Goal: Task Accomplishment & Management: Use online tool/utility

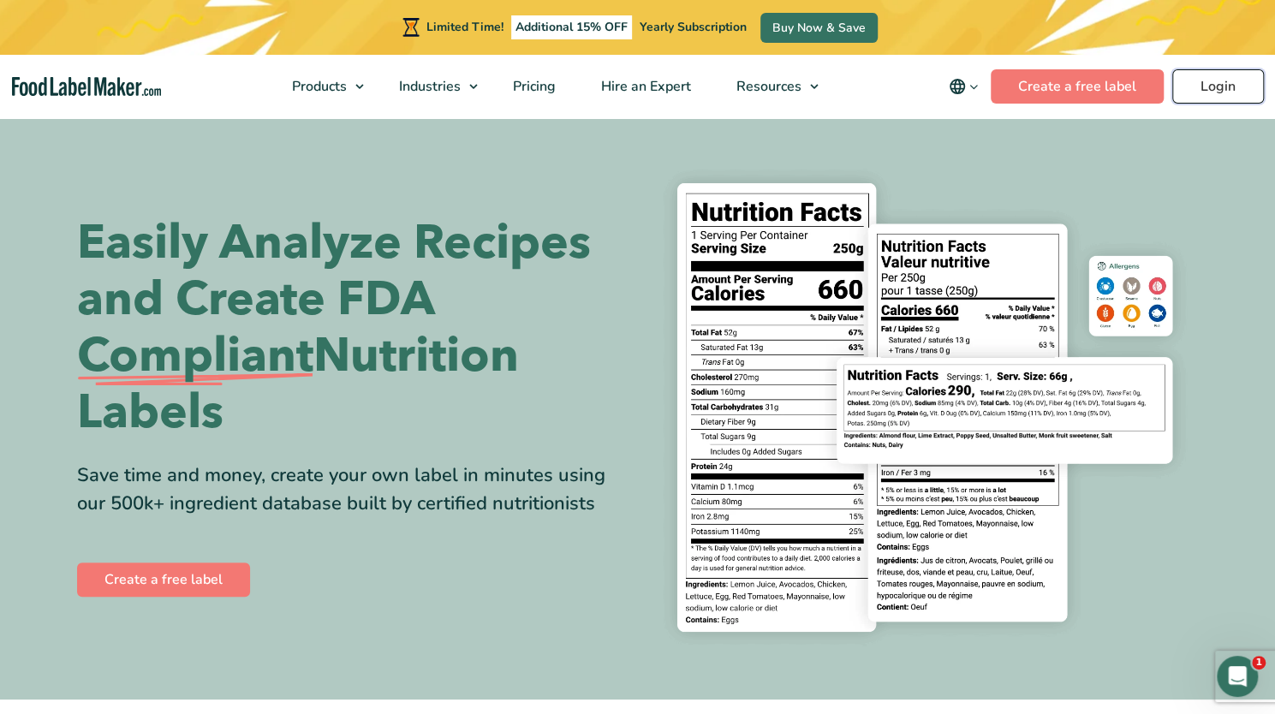
click at [1202, 94] on link "Login" at bounding box center [1218, 86] width 92 height 34
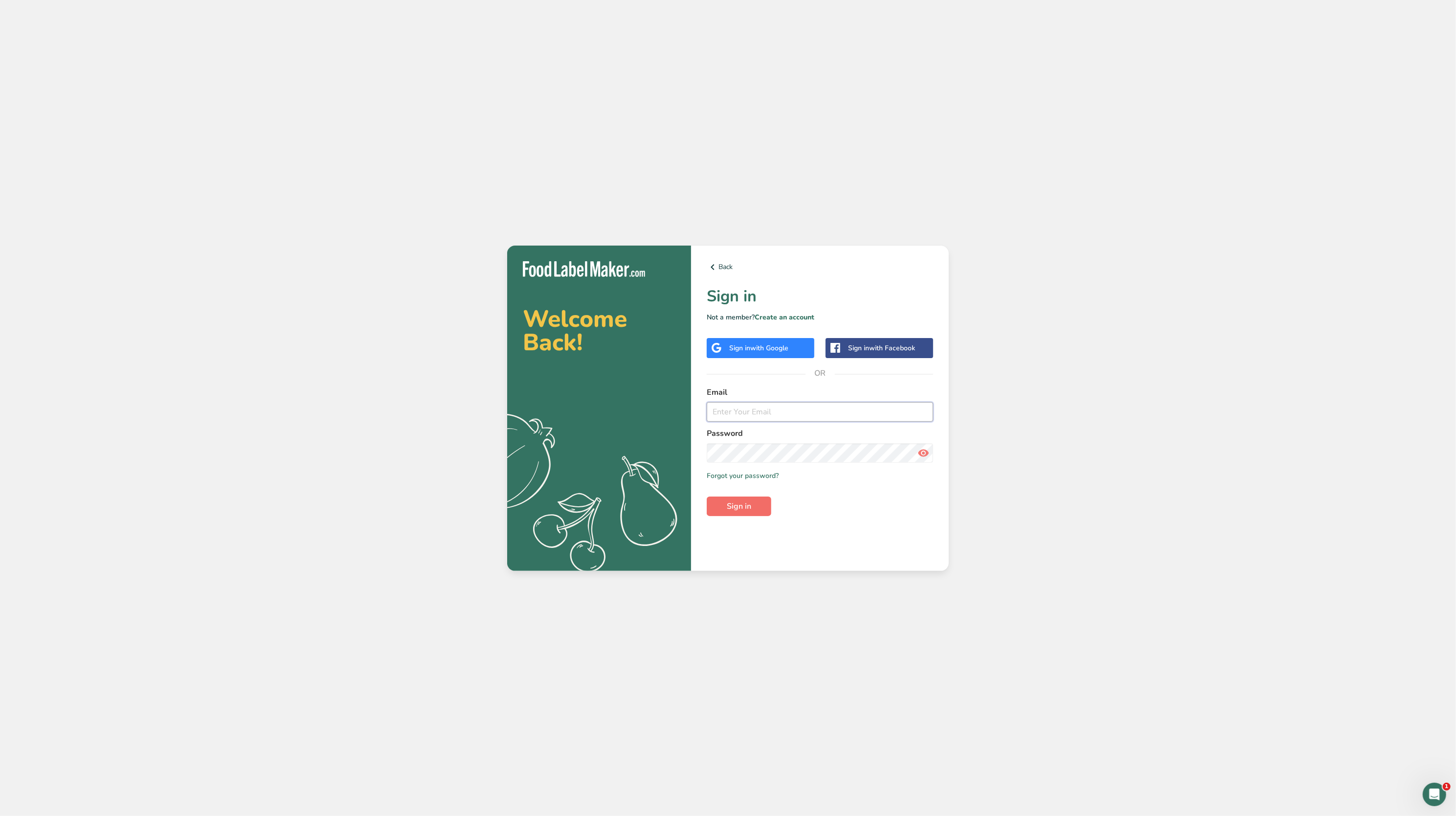
type input "curiosweetsstore@gmail.com"
click at [734, 506] on span "Sign in" at bounding box center [739, 506] width 25 height 12
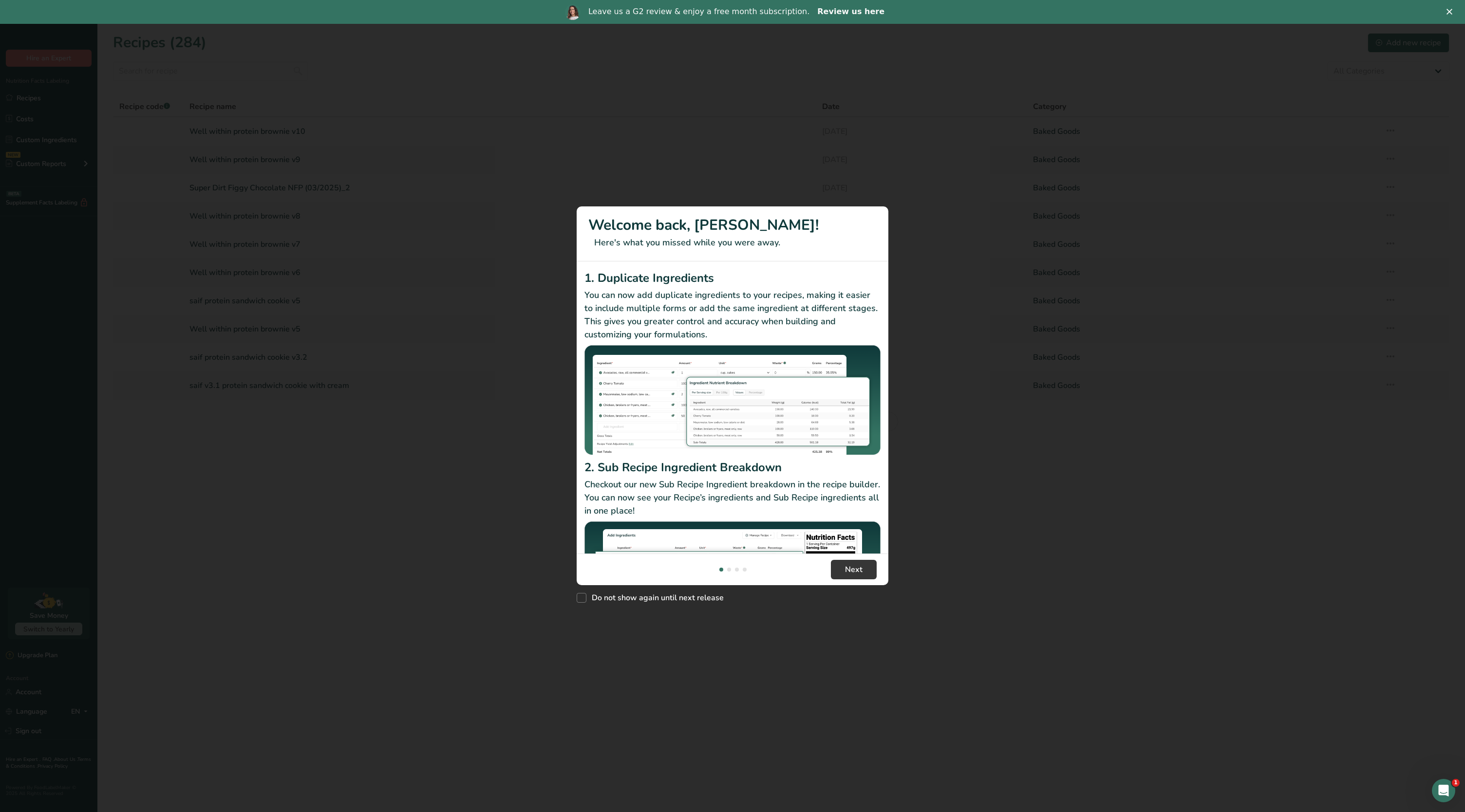
click at [839, 15] on link "Review us here" at bounding box center [851, 12] width 67 height 11
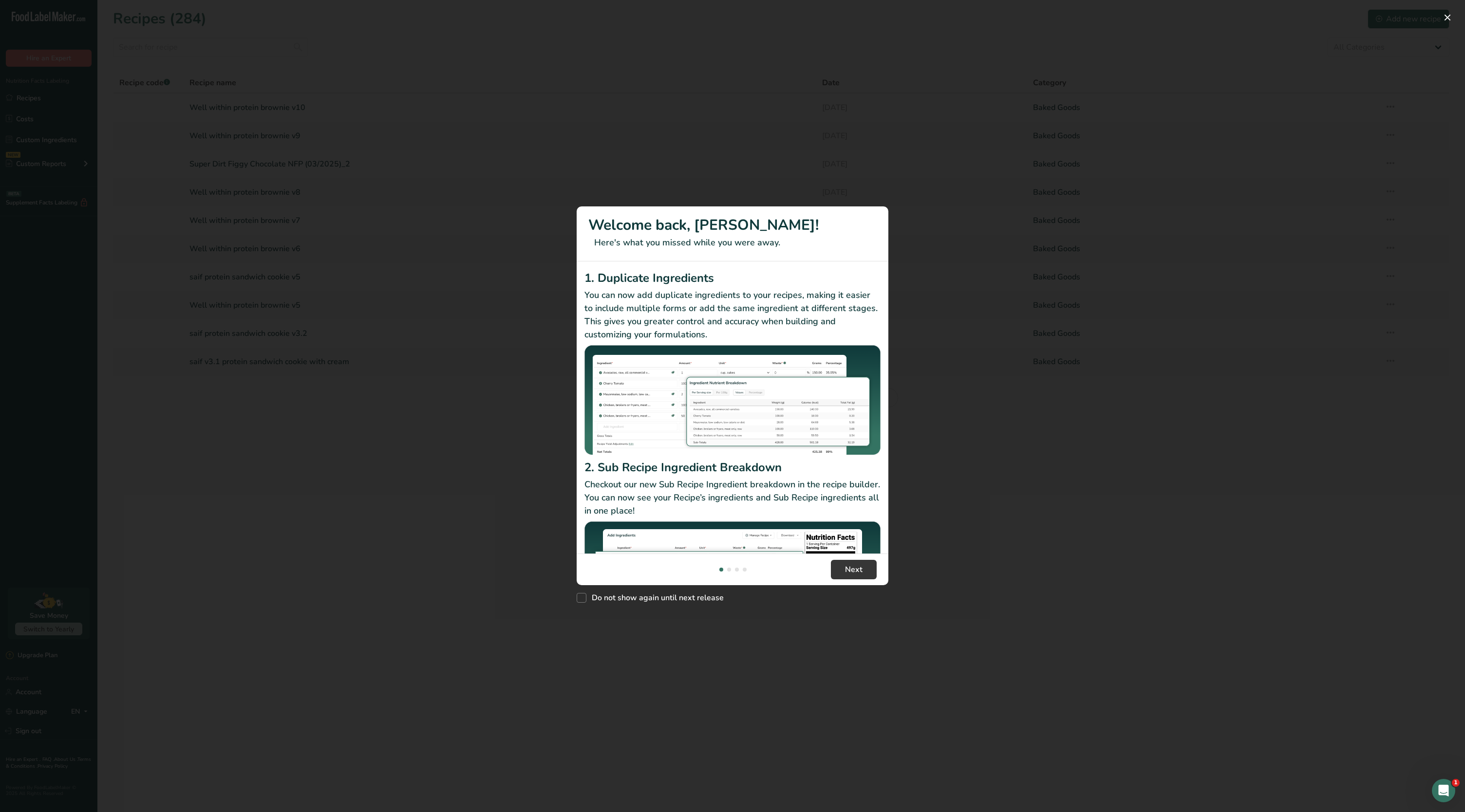
click at [985, 554] on div "New Features" at bounding box center [732, 406] width 1465 height 812
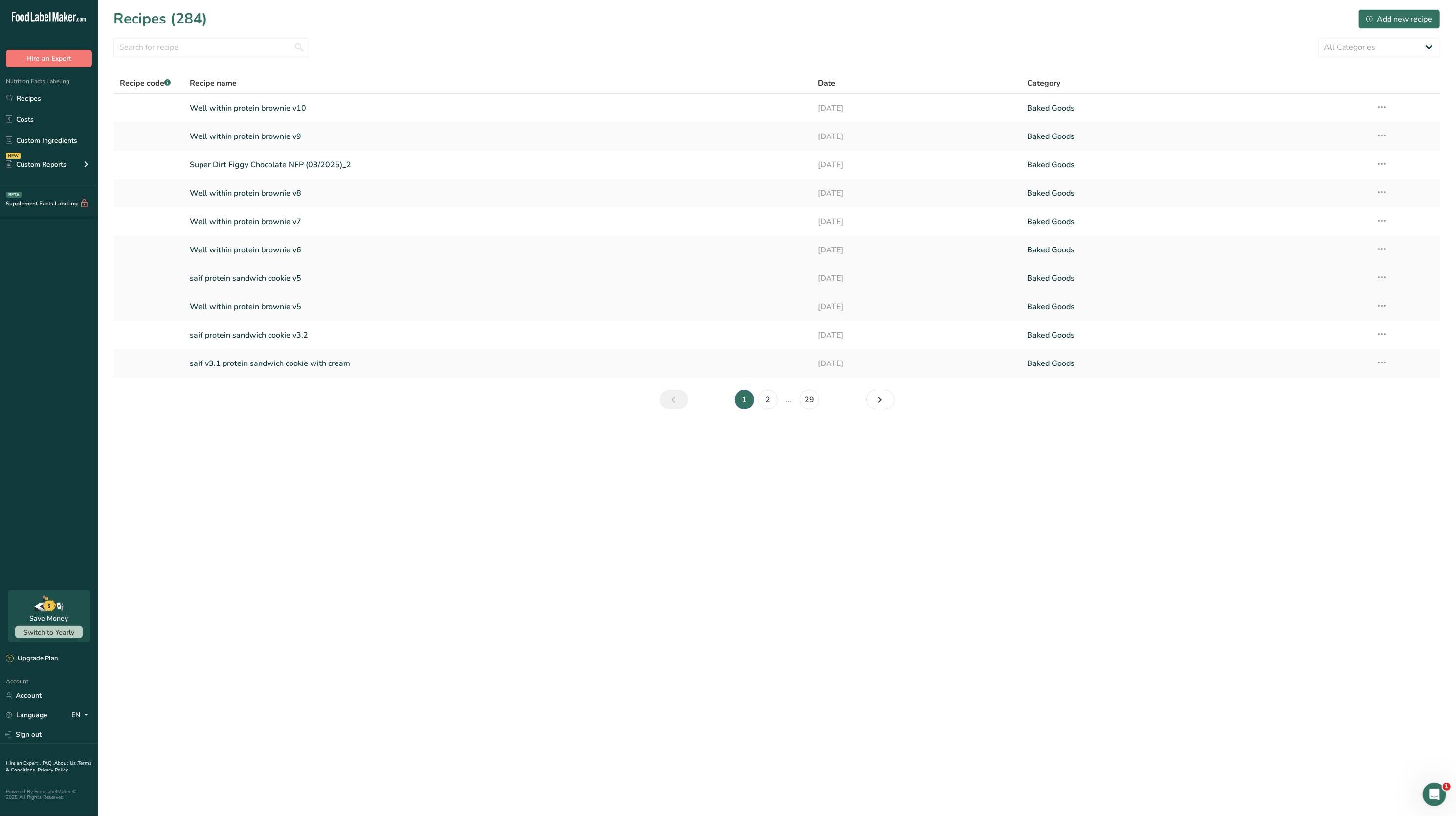
click at [267, 274] on link "saif protein sandwich cookie v5" at bounding box center [498, 278] width 616 height 21
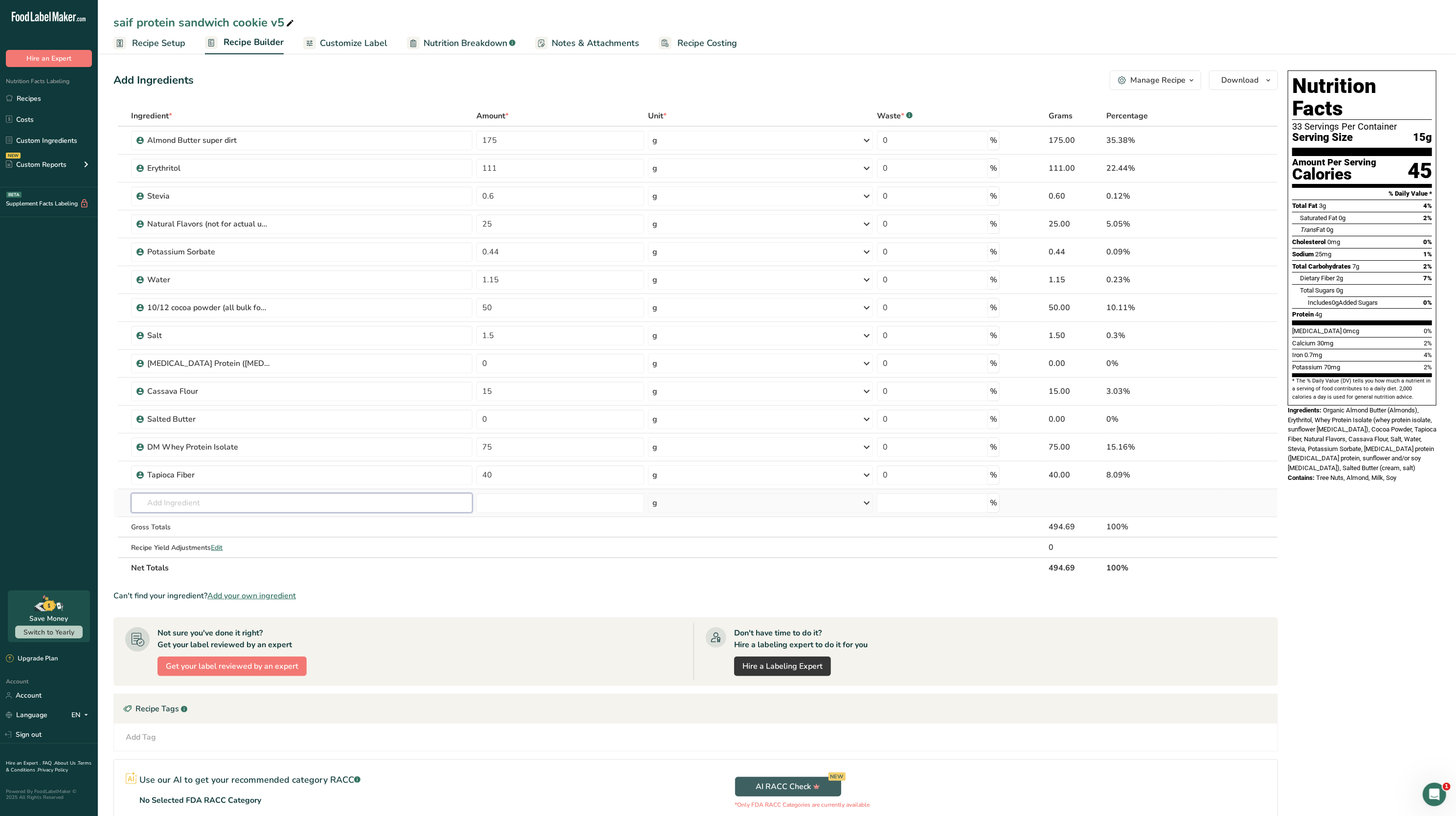
click at [267, 509] on input "text" at bounding box center [302, 503] width 342 height 19
click at [188, 573] on div "Monk Fruit" at bounding box center [294, 571] width 310 height 10
type input "Monk Fruit"
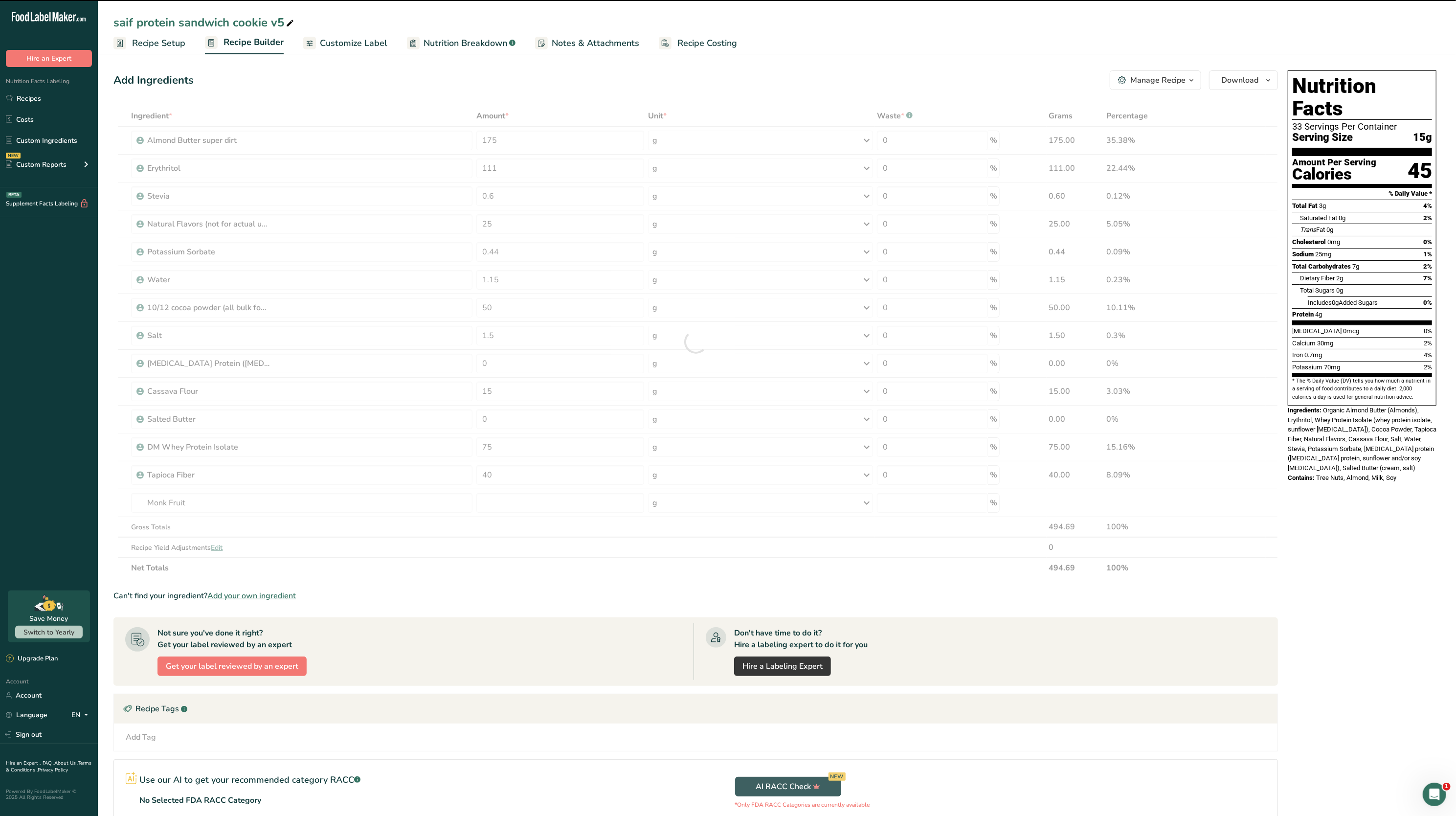
type input "0"
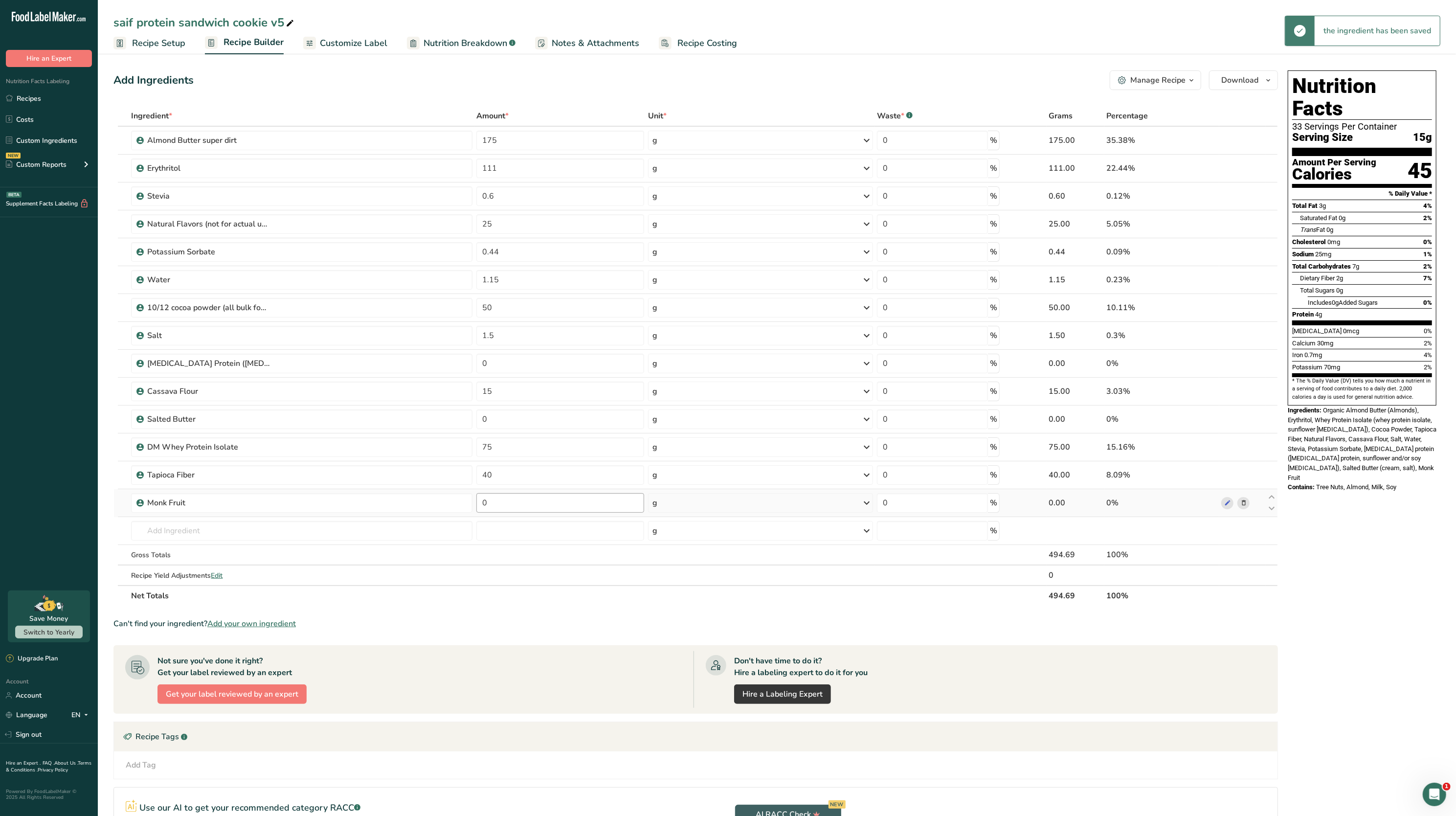
drag, startPoint x: 520, startPoint y: 516, endPoint x: 511, endPoint y: 503, distance: 15.8
click at [511, 503] on td "0" at bounding box center [560, 503] width 172 height 28
click at [511, 503] on input "0" at bounding box center [560, 503] width 168 height 19
type input "0.8"
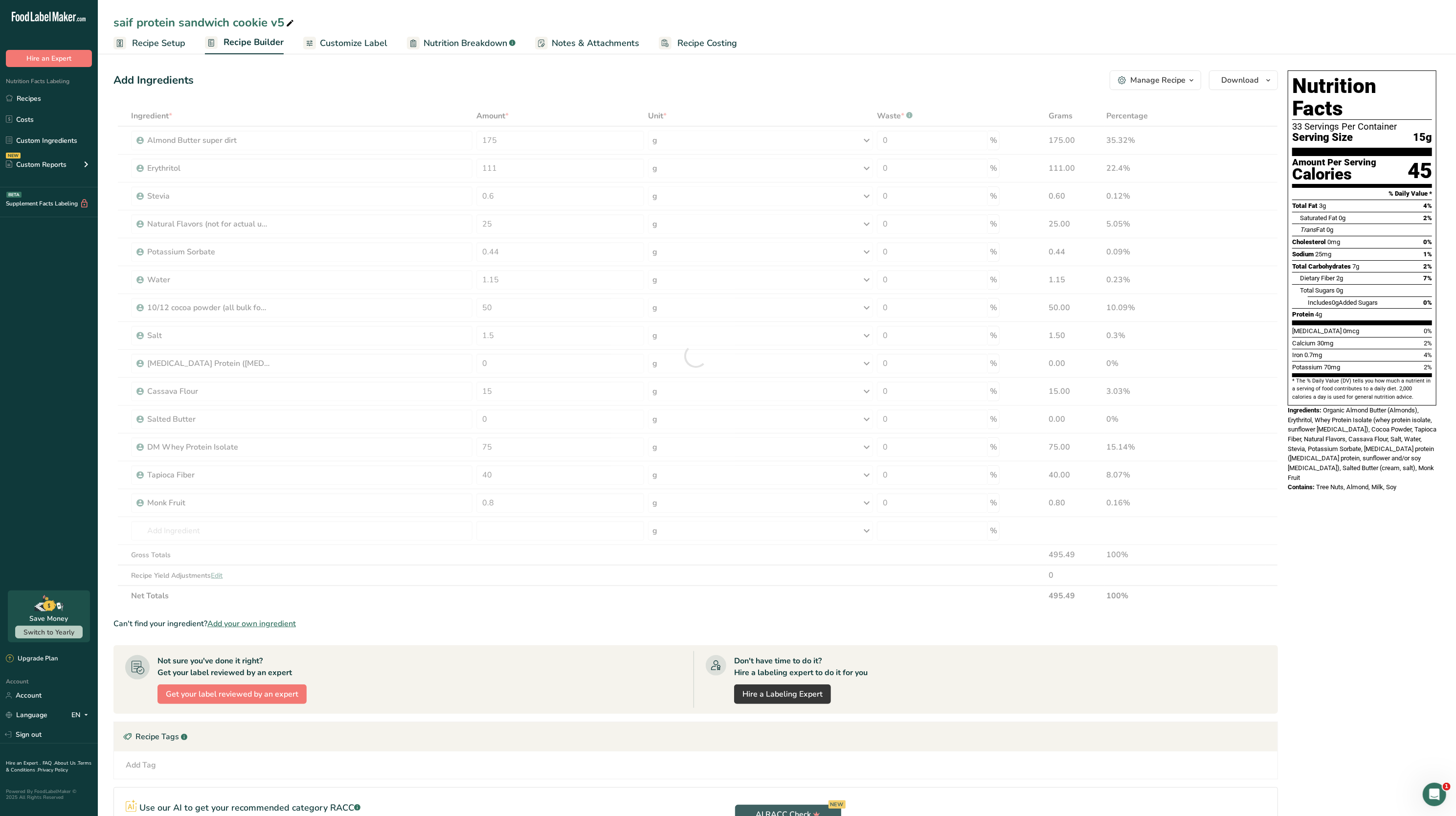
click at [1286, 399] on div "Nutrition Facts 33 Servings Per Container Serving Size 15g Amount Per Serving C…" at bounding box center [1362, 281] width 157 height 430
click at [351, 534] on input "text" at bounding box center [302, 531] width 342 height 19
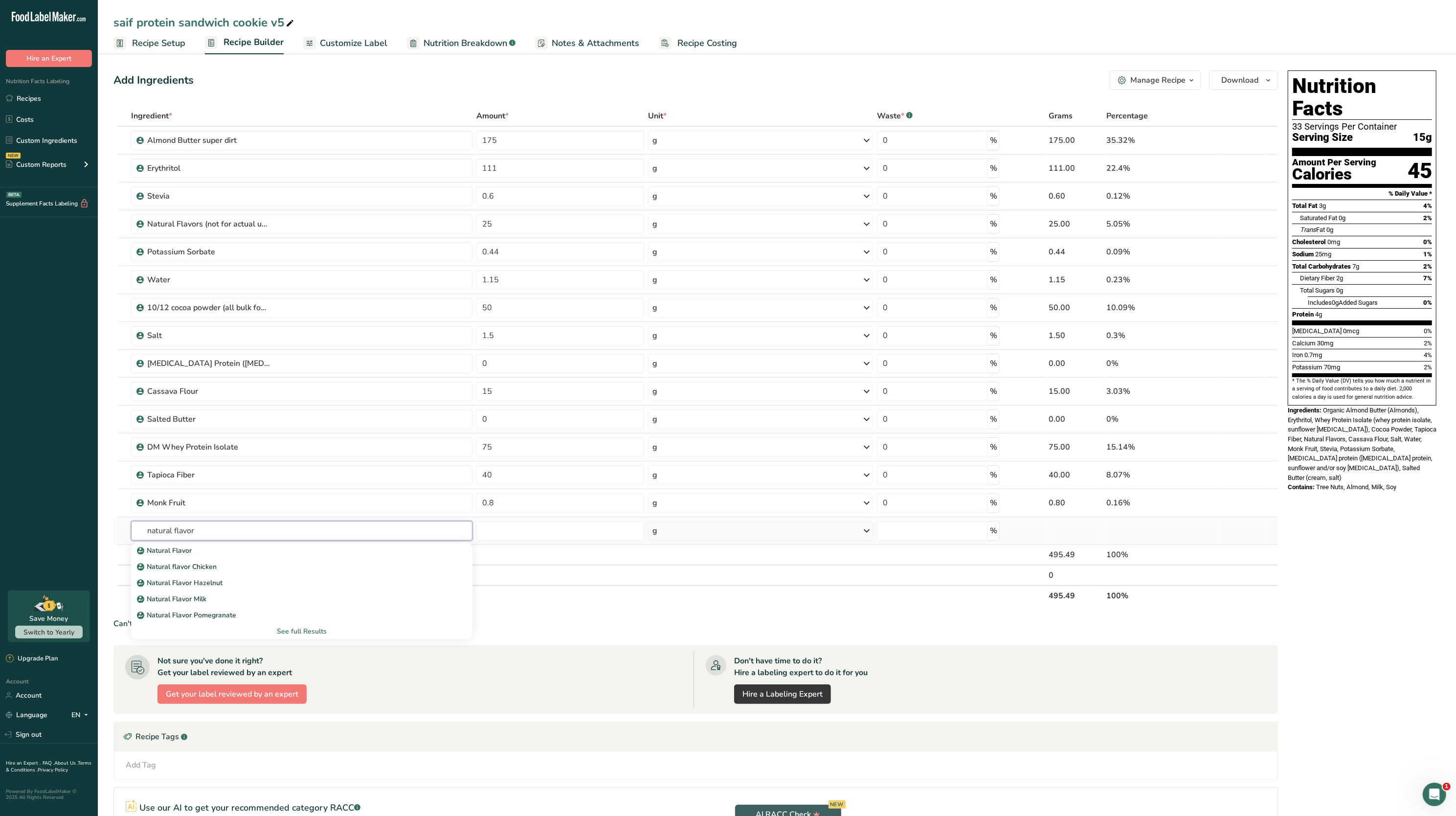
type input "natural flavor"
click at [276, 633] on div "See full Results" at bounding box center [302, 631] width 326 height 10
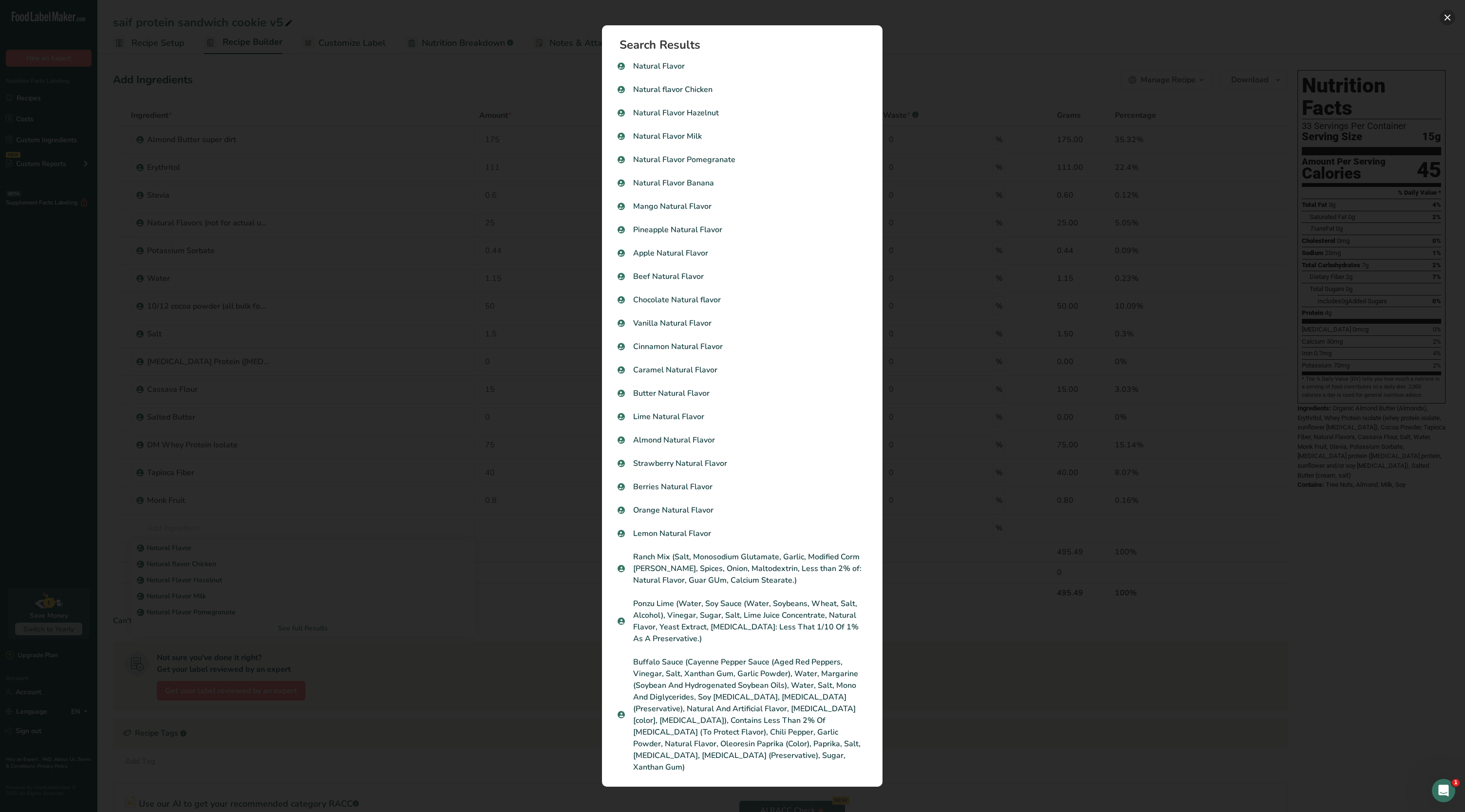
click at [1446, 19] on button "Search results modal" at bounding box center [1447, 17] width 15 height 15
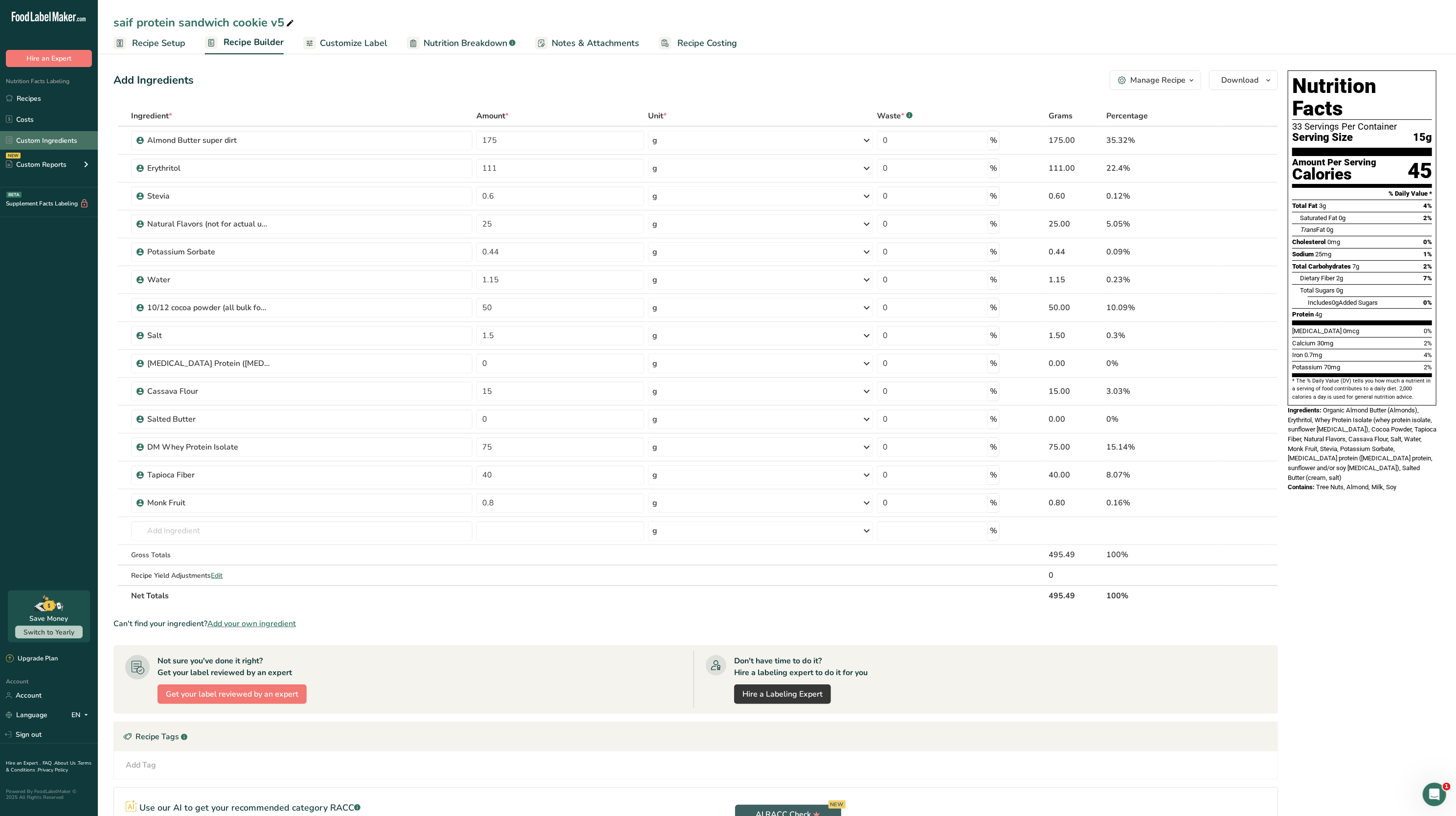
click at [57, 131] on link "Custom Ingredients" at bounding box center [49, 141] width 98 height 19
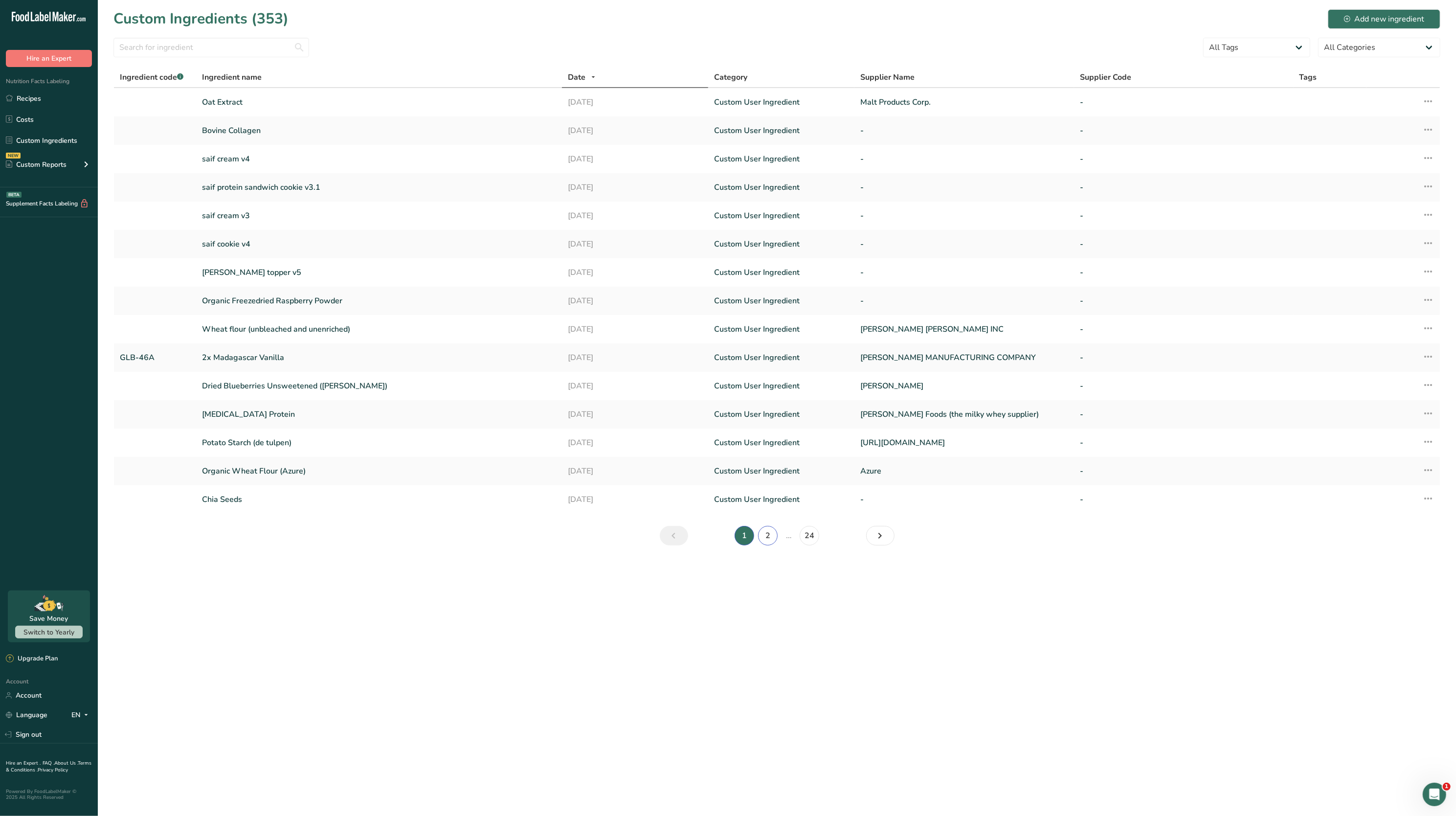
click at [770, 537] on link "2" at bounding box center [768, 536] width 19 height 19
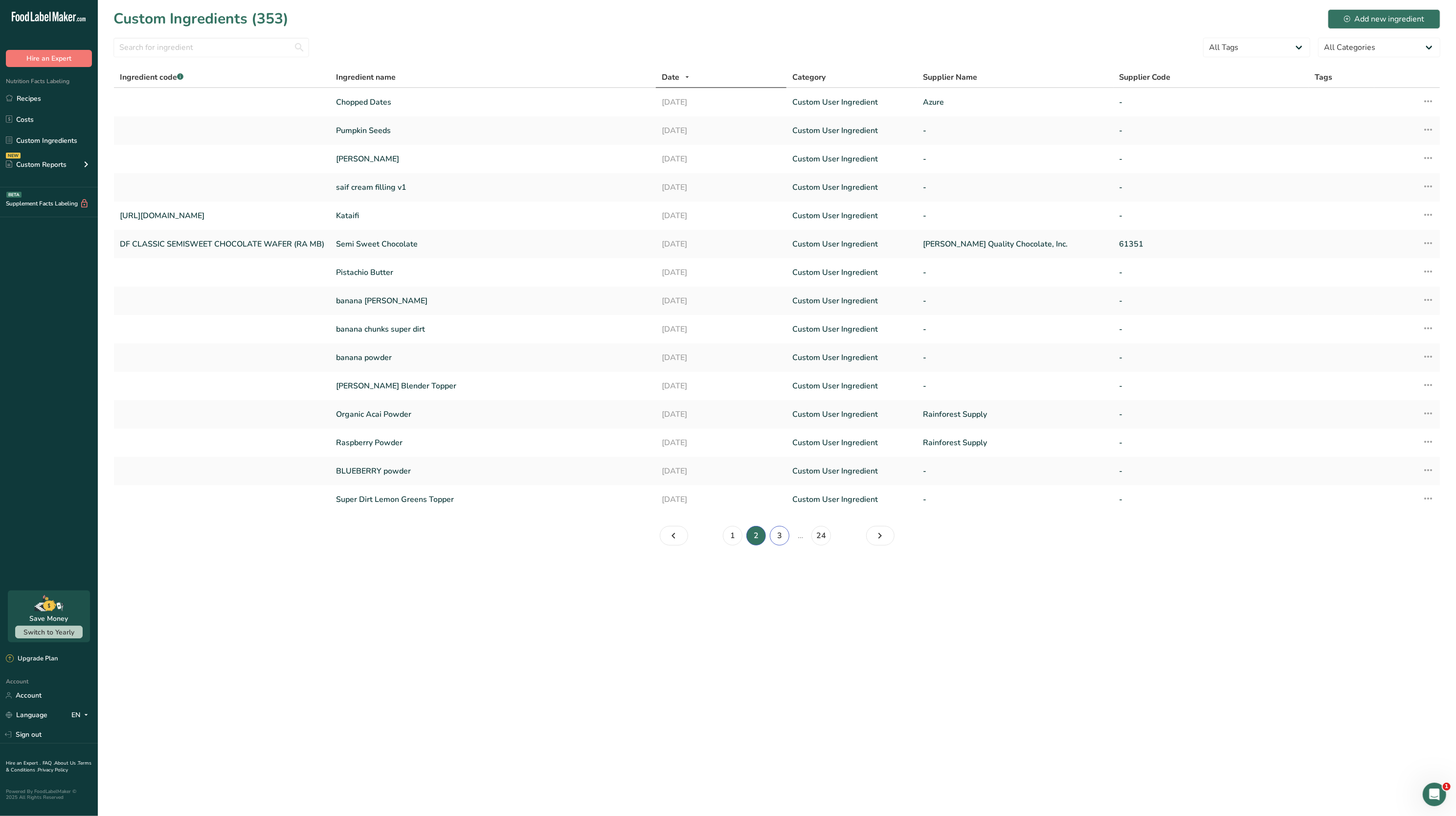
click at [777, 535] on link "3" at bounding box center [780, 536] width 19 height 19
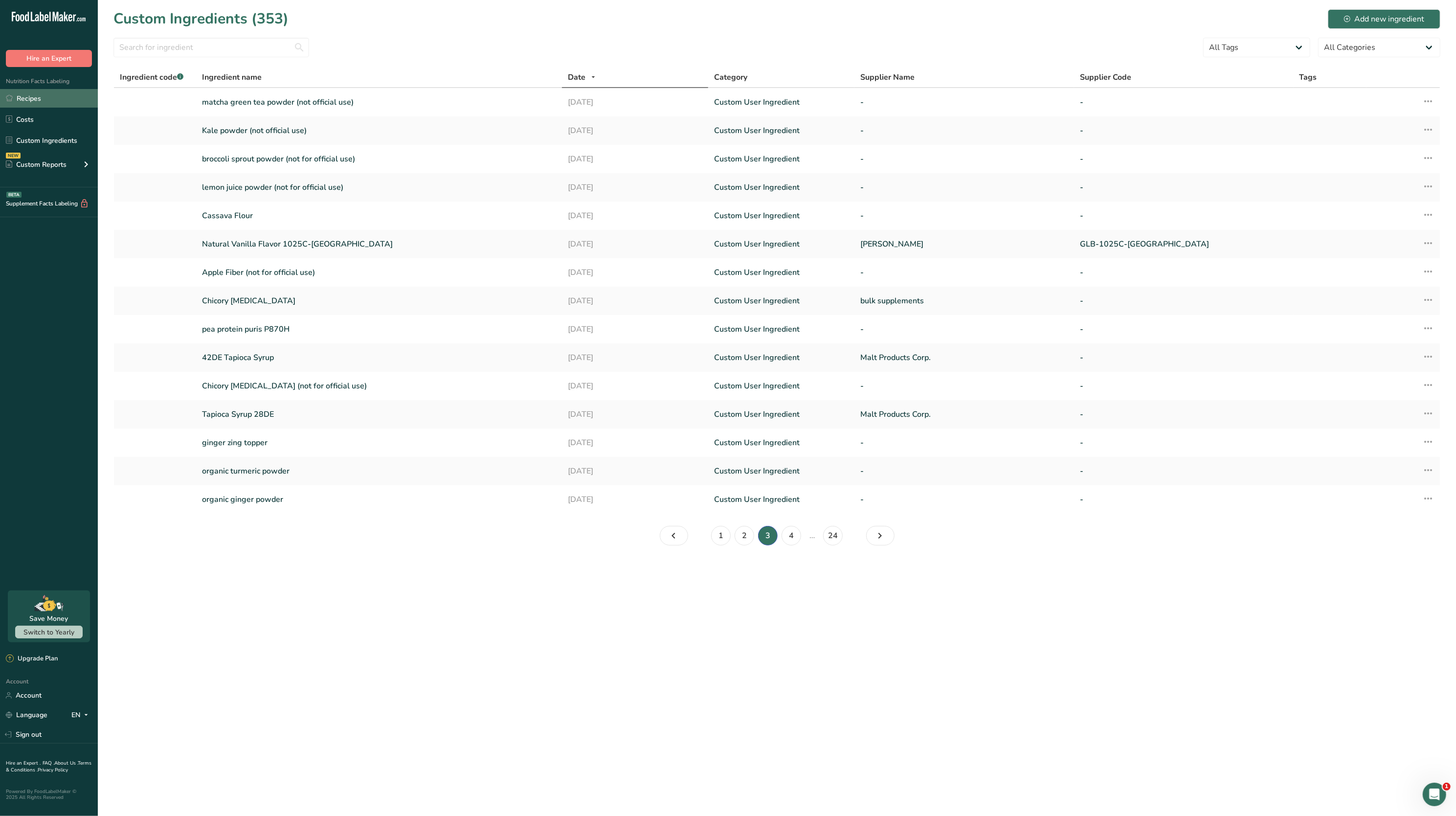
click at [51, 98] on link "Recipes" at bounding box center [49, 98] width 98 height 19
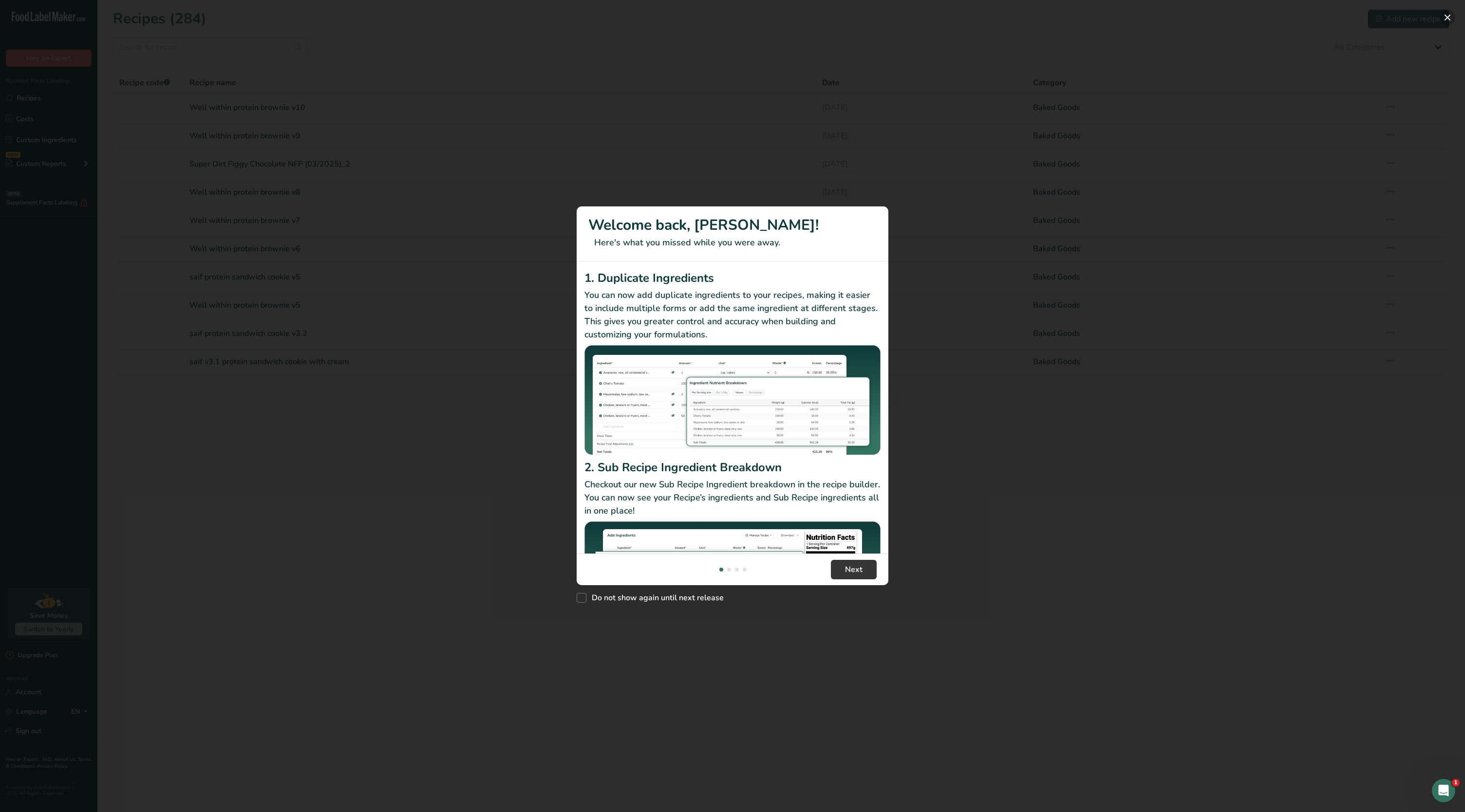
click at [725, 20] on button "New Features" at bounding box center [1447, 17] width 15 height 15
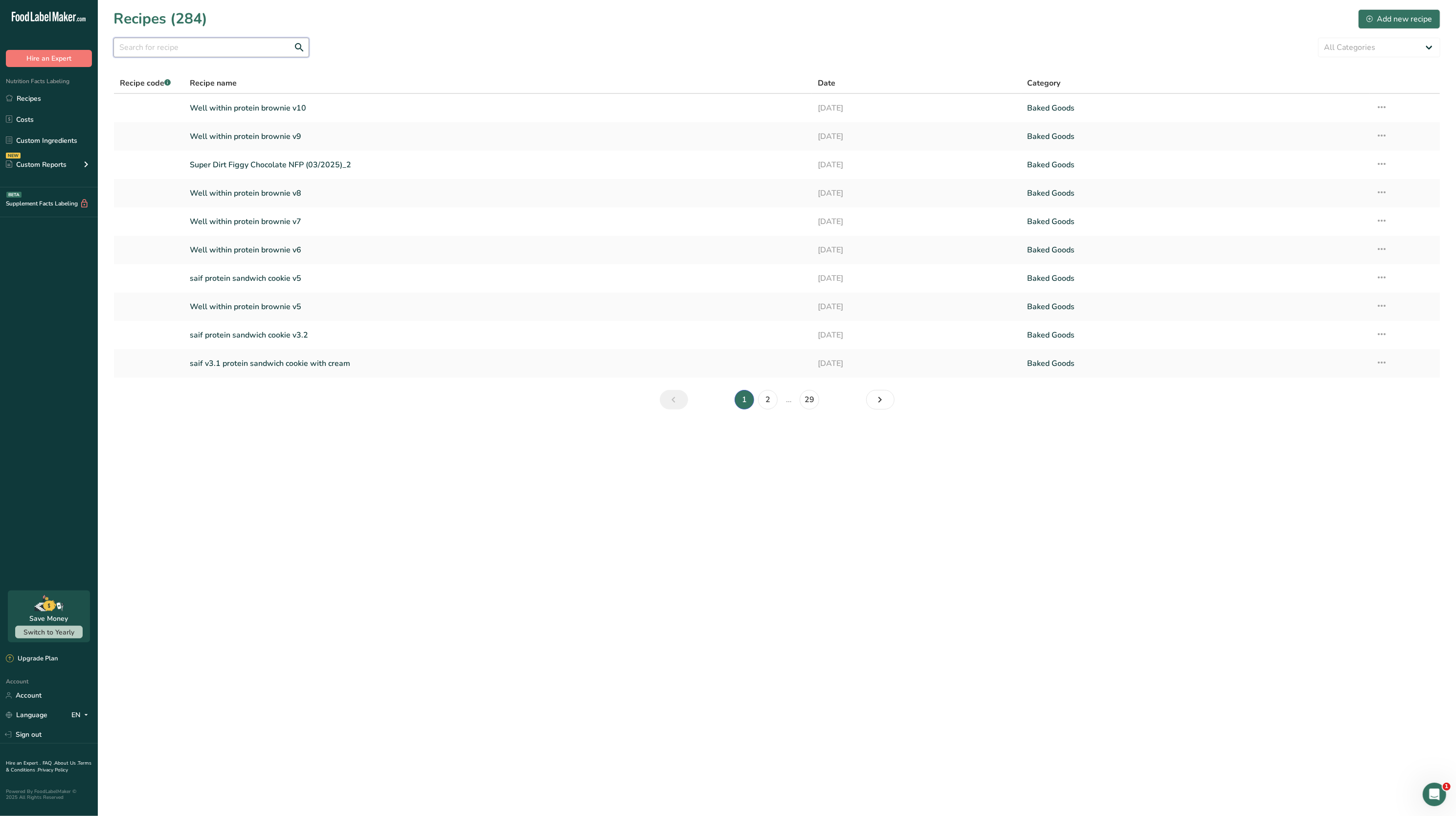
click at [245, 43] on input "text" at bounding box center [211, 47] width 196 height 19
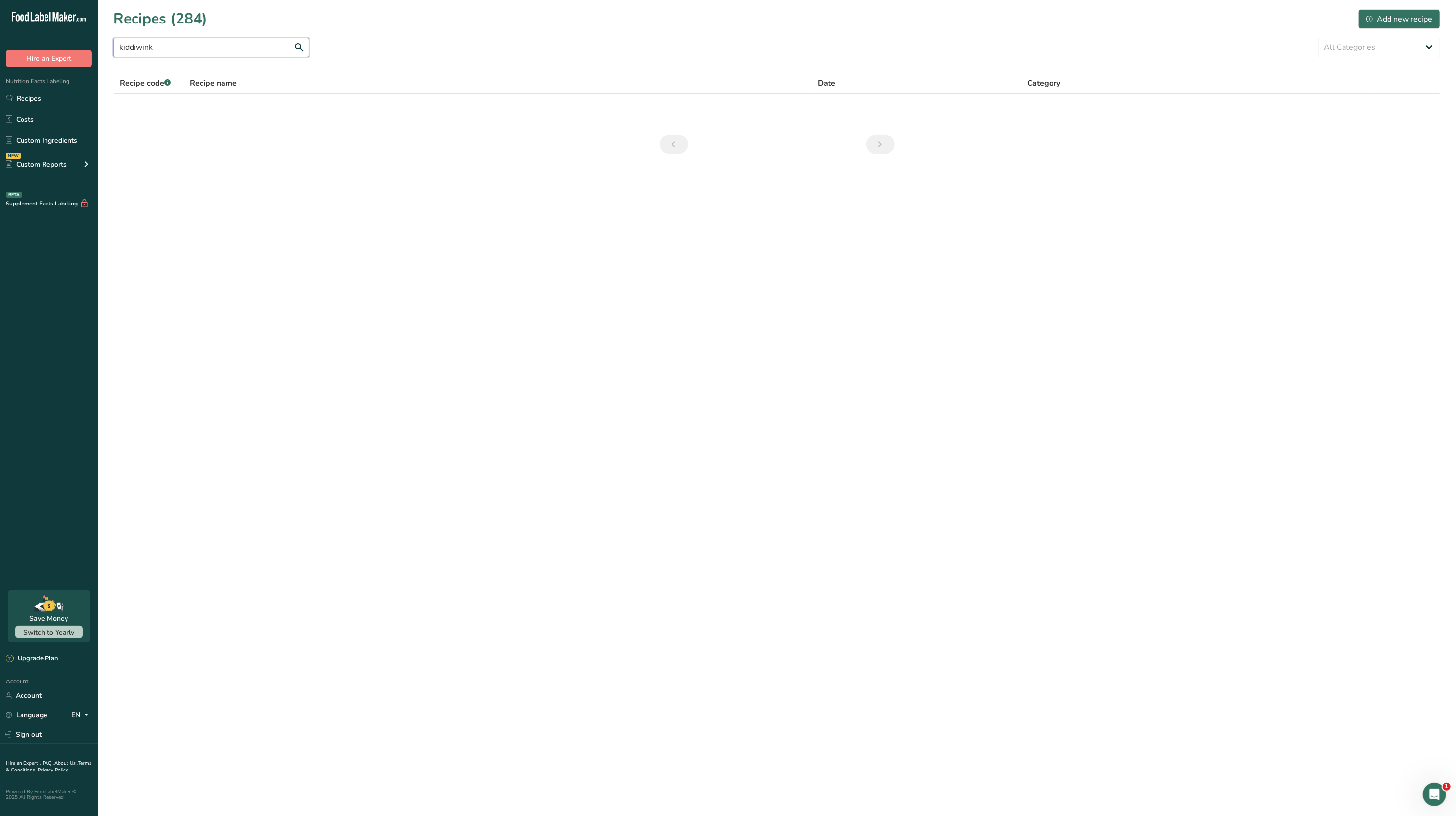
type input "kiddiwink"
click at [55, 96] on link "Recipes" at bounding box center [49, 98] width 98 height 19
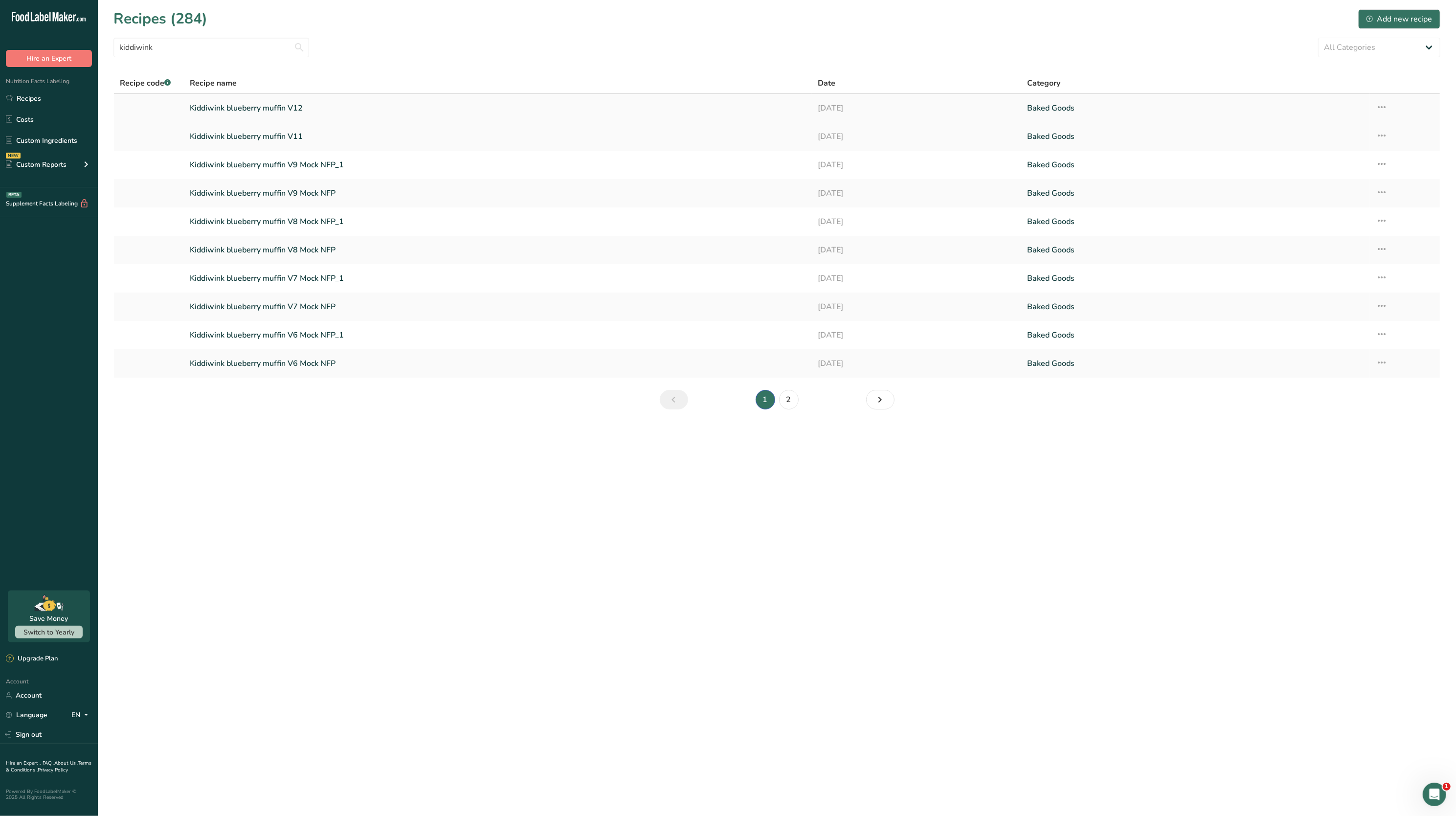
click at [728, 109] on icon at bounding box center [1382, 107] width 12 height 18
click at [728, 185] on button "Duplicate Recipe" at bounding box center [1314, 177] width 148 height 24
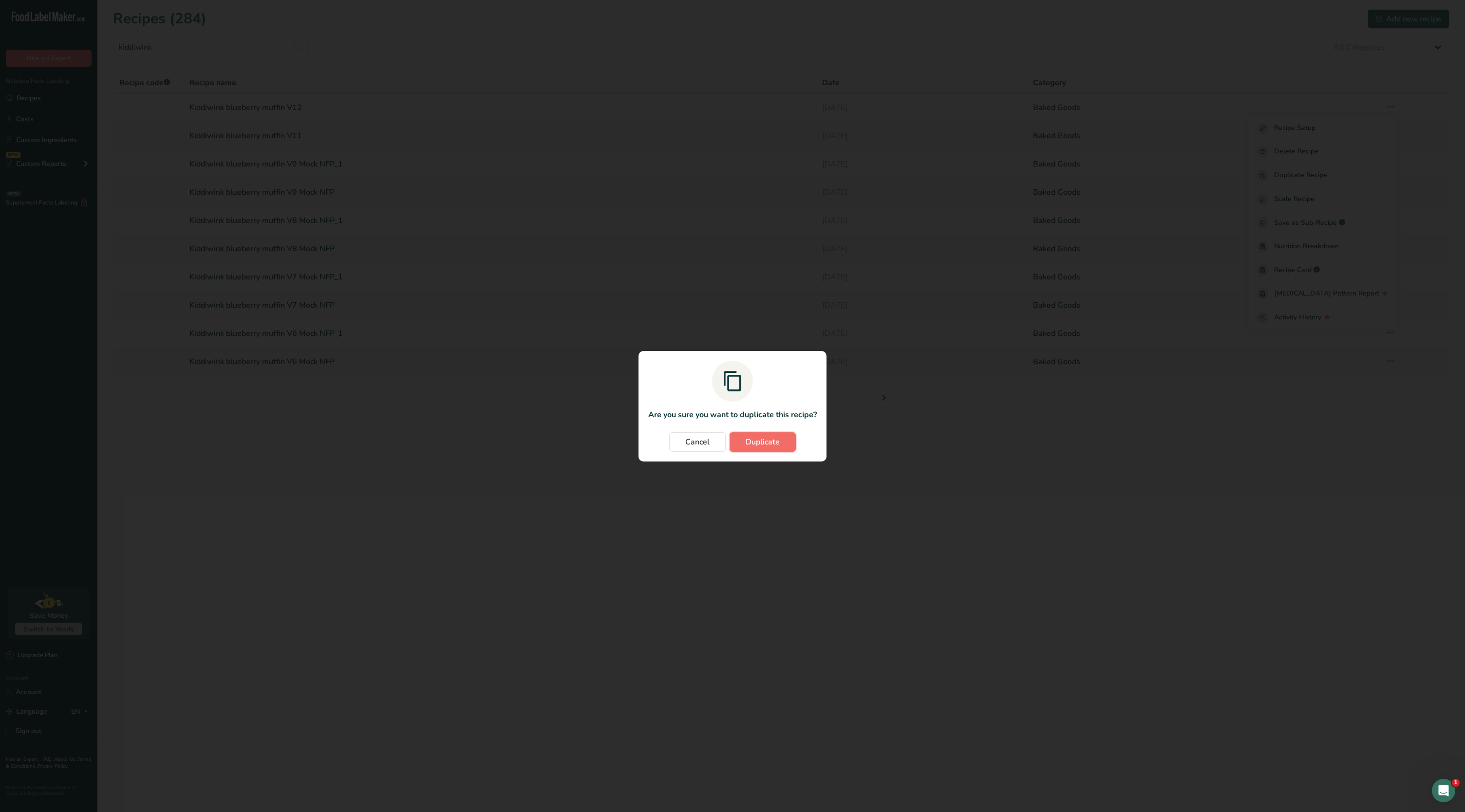
click at [725, 405] on span "Duplicate" at bounding box center [763, 442] width 34 height 12
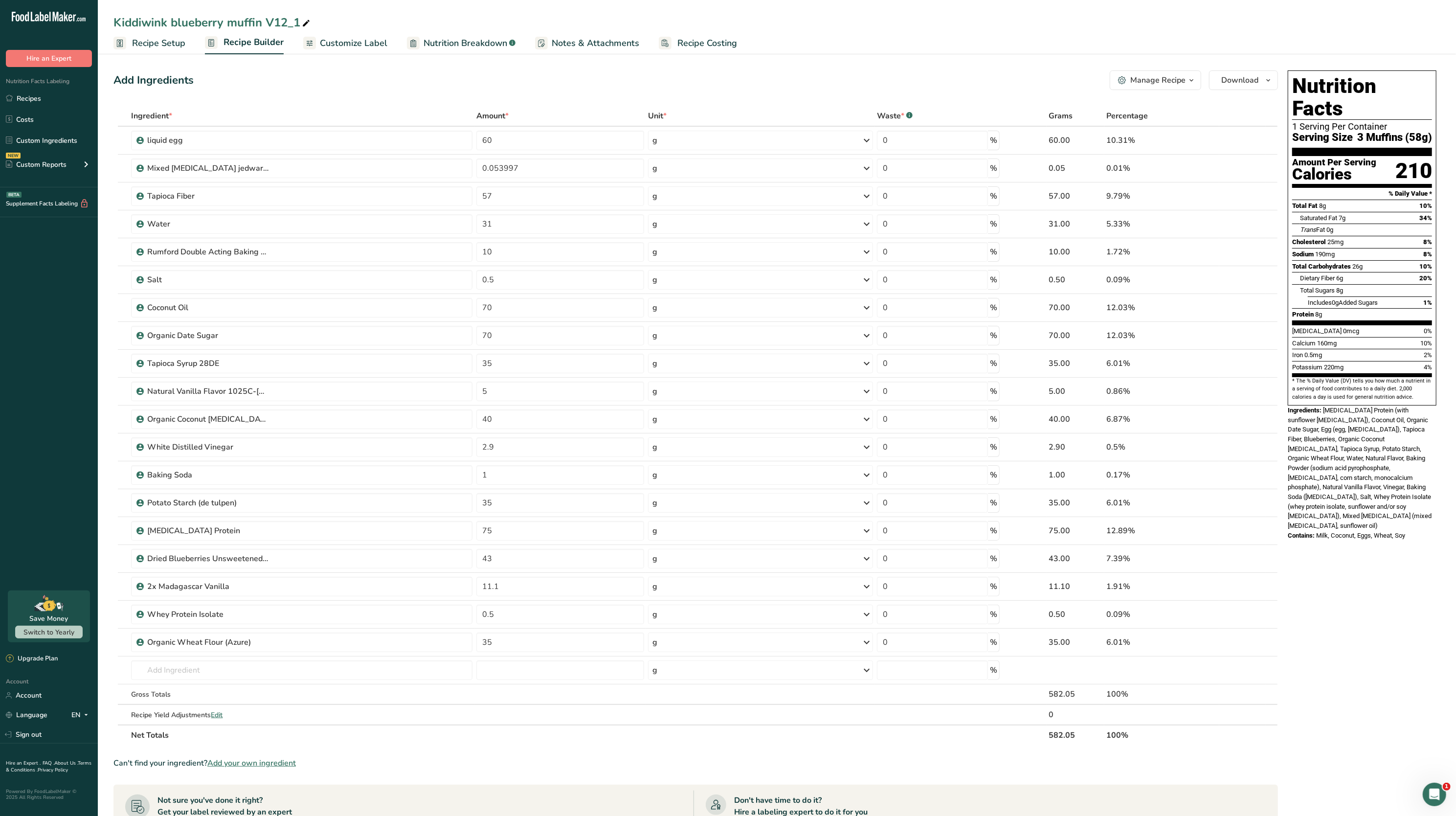
click at [306, 21] on icon at bounding box center [306, 23] width 9 height 14
type input "Kiddiwink blueberry muffin V13"
click at [355, 71] on div "Add Ingredients Manage Recipe Delete Recipe Duplicate Recipe Scale Recipe Save …" at bounding box center [696, 80] width 1165 height 19
click at [54, 141] on link "Custom Ingredients" at bounding box center [49, 141] width 98 height 19
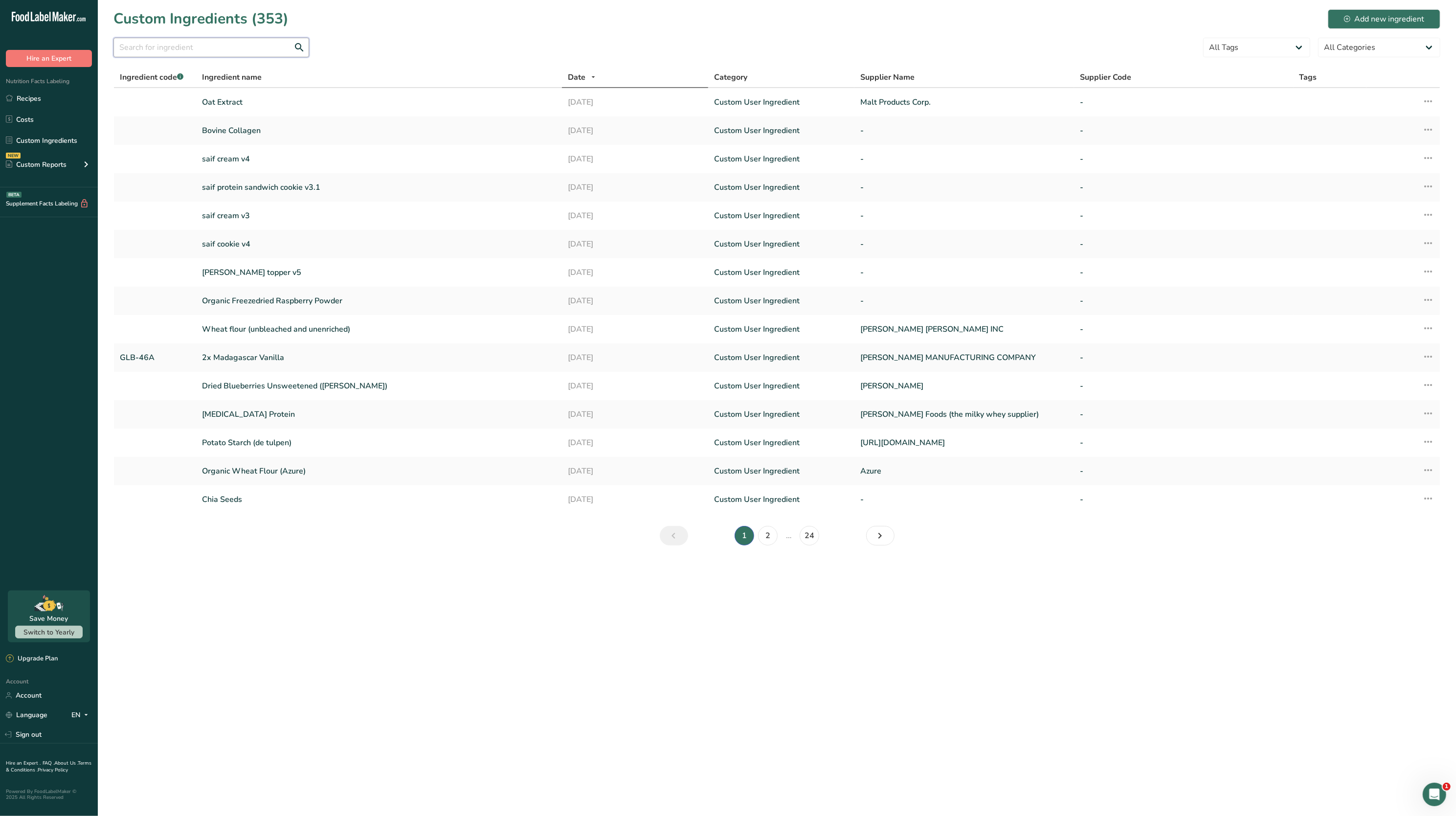
click at [182, 54] on input "text" at bounding box center [211, 47] width 196 height 19
type input "sunflower [MEDICAL_DATA]"
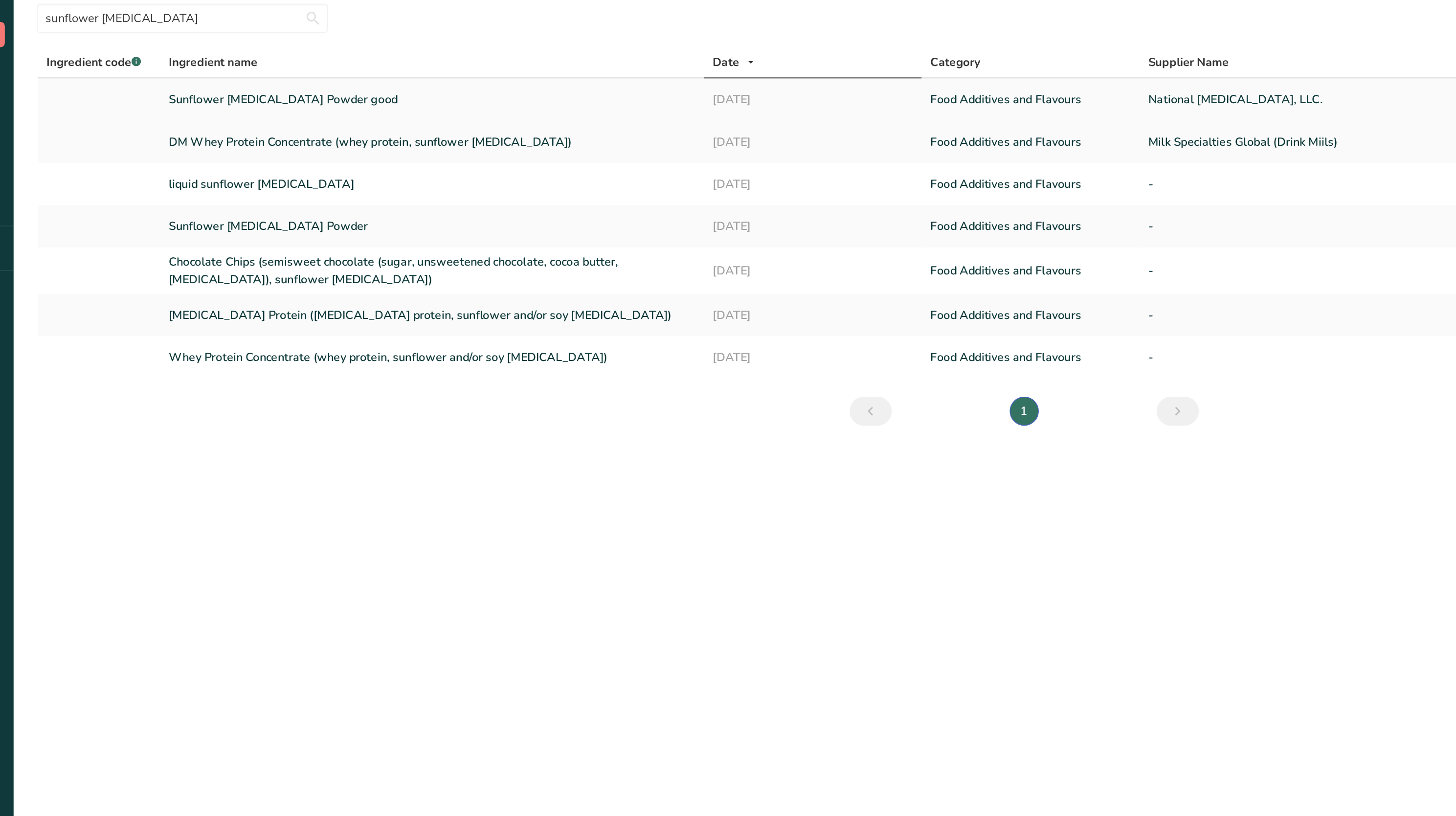
click at [270, 99] on link "Sunflower [MEDICAL_DATA] Powder good" at bounding box center [379, 102] width 354 height 12
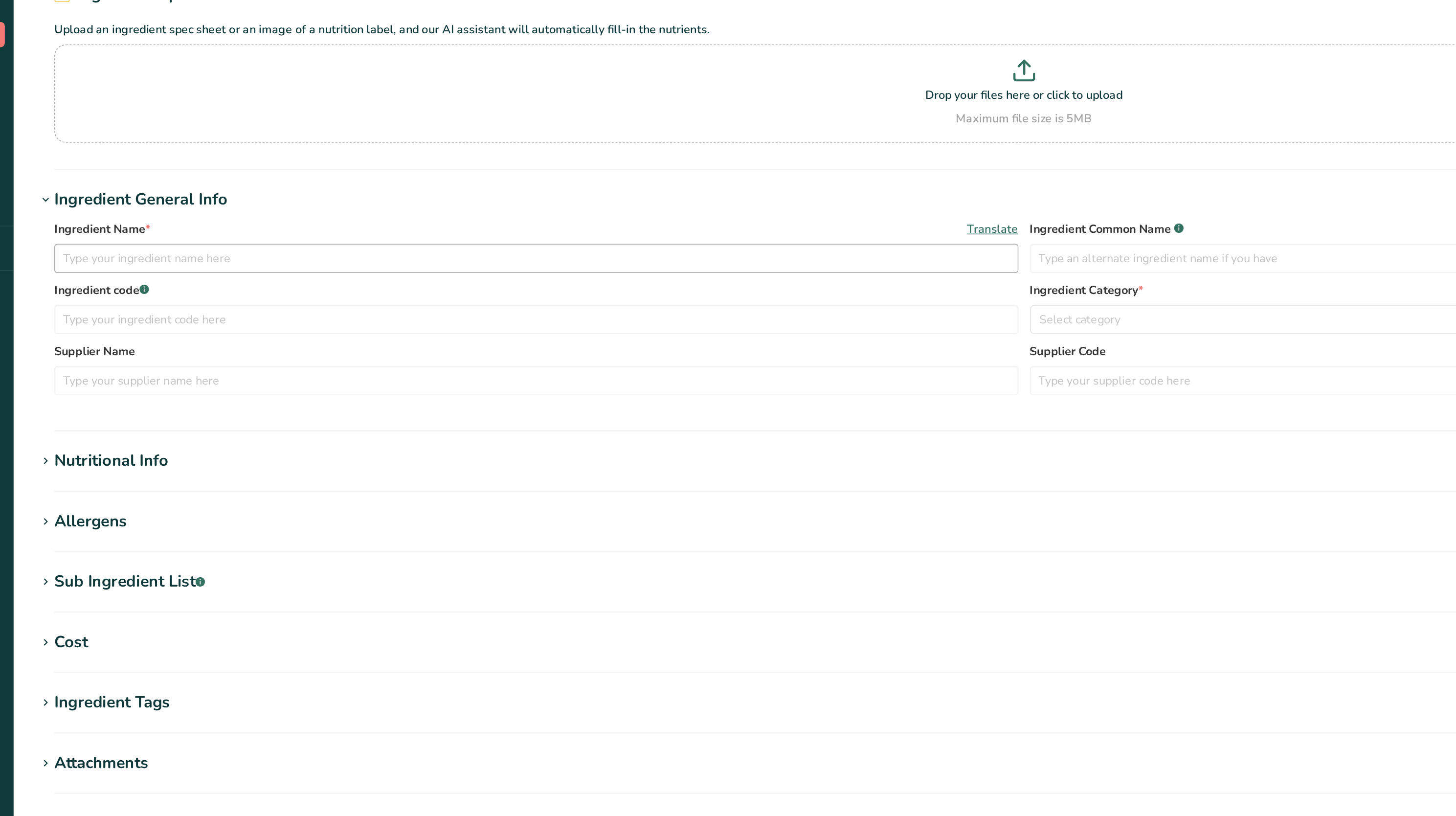
type input "Sunflower [MEDICAL_DATA] Powder good"
type input "Sunflower [MEDICAL_DATA]"
type input "National [MEDICAL_DATA], LLC."
type input "100"
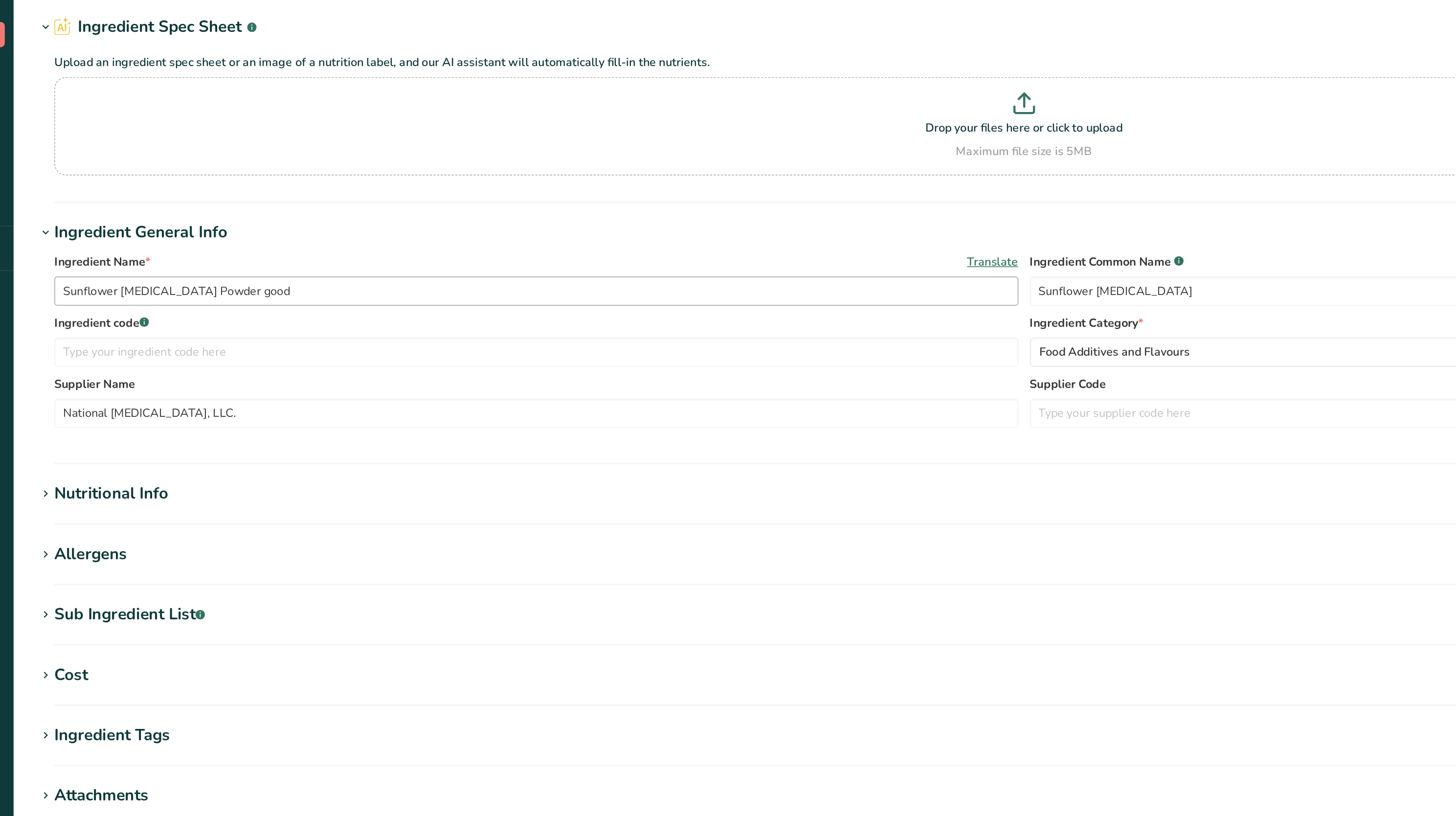
type input "780"
type KJ "3263.5"
type Fat "69.36"
type Fat "0"
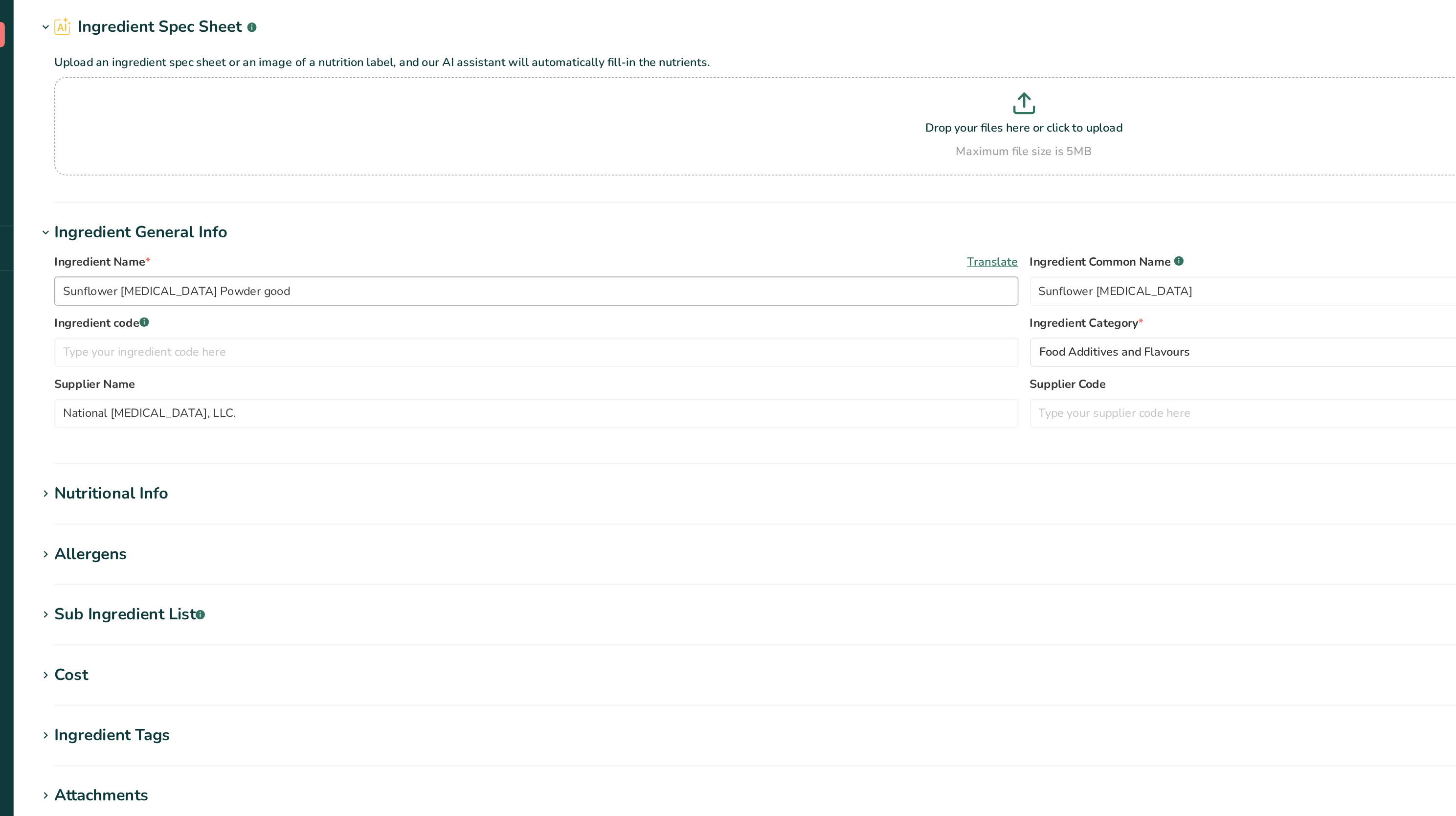
type input "0"
type Carbohydrates "1.98"
type Fiber "0.29"
type Sugars "0"
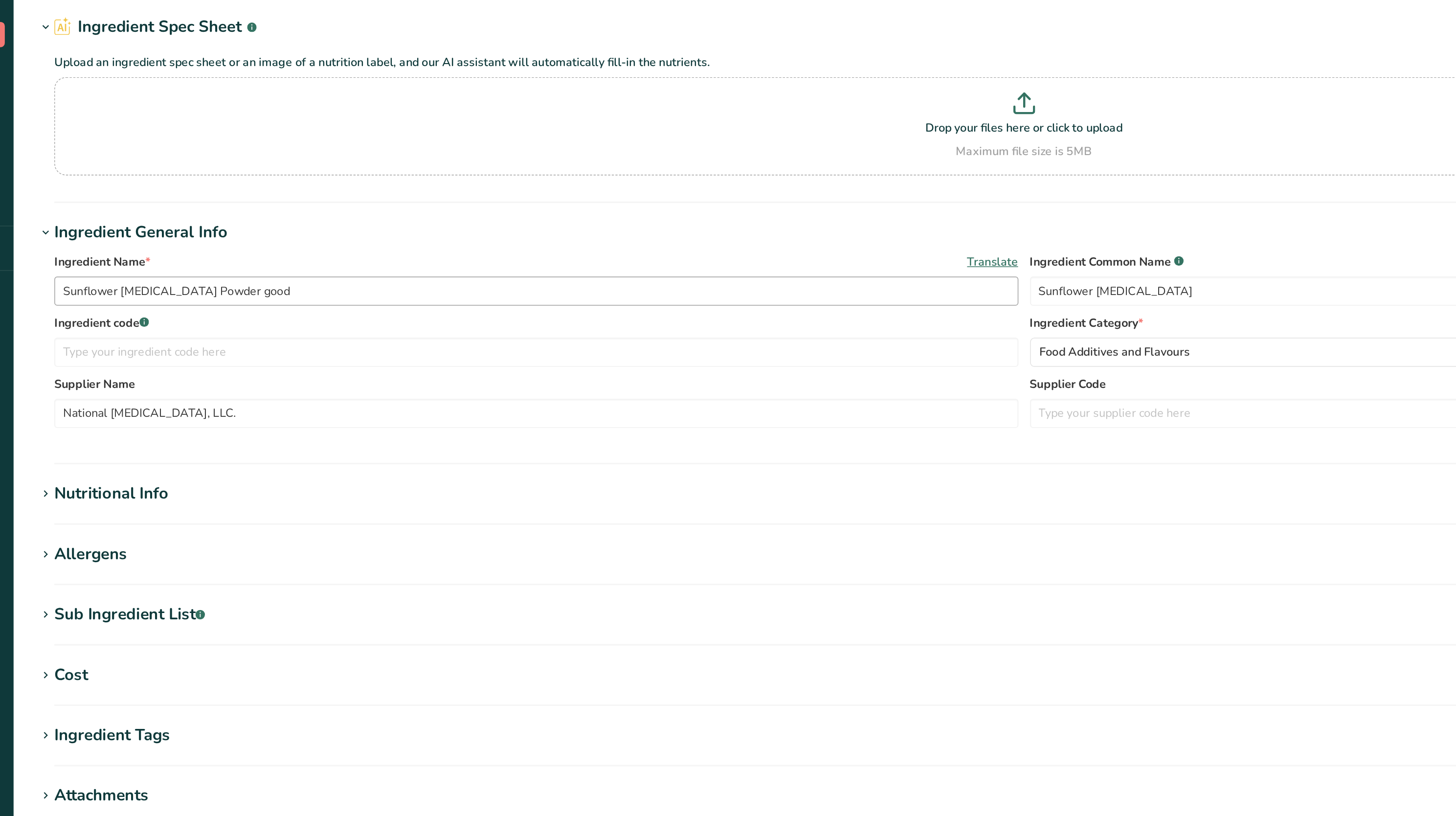
type Sugars "0"
type input "5.12"
click at [195, 366] on div "Nutritional Info" at bounding box center [163, 367] width 77 height 16
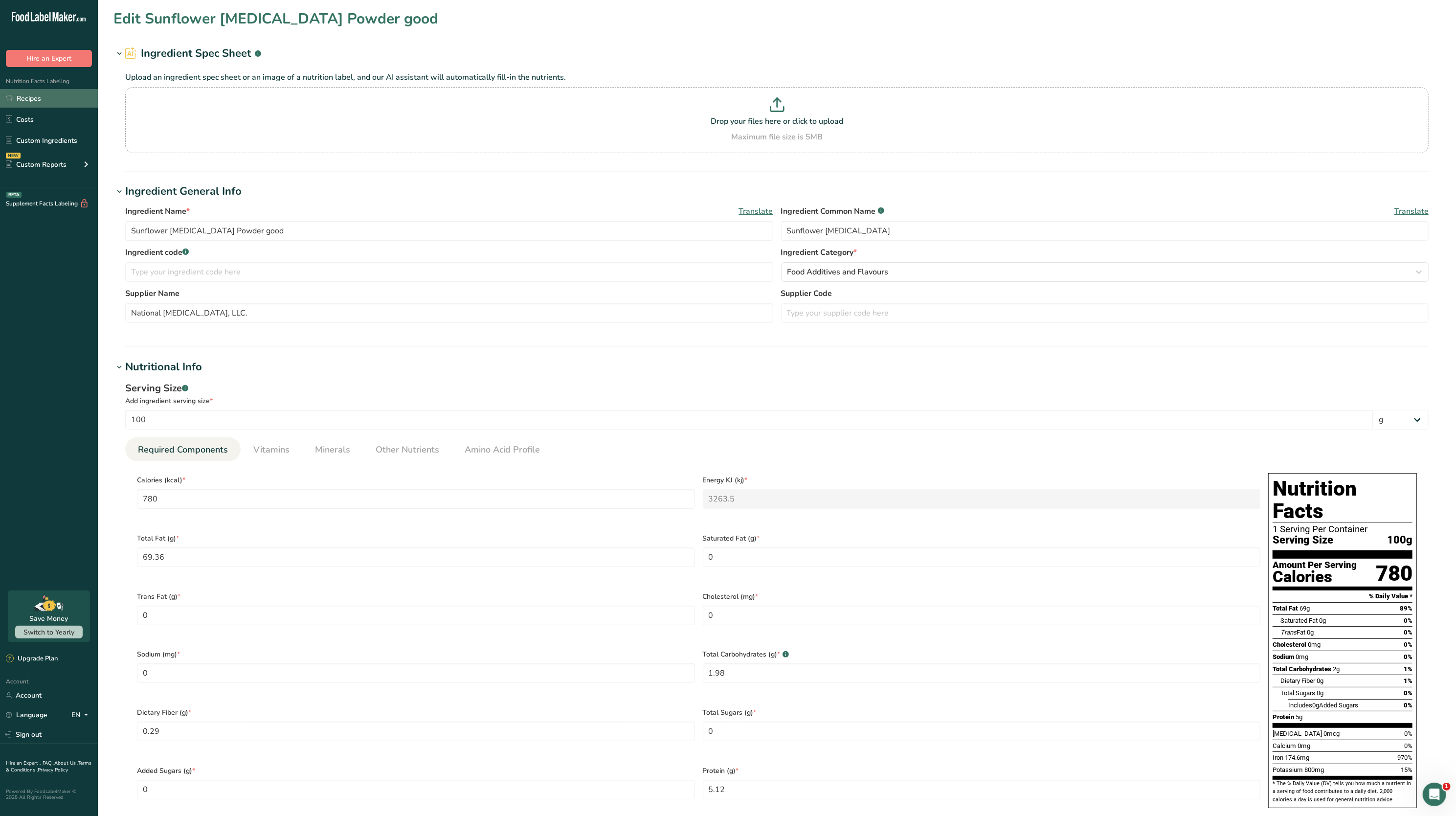
click at [45, 89] on link "Recipes" at bounding box center [49, 98] width 98 height 19
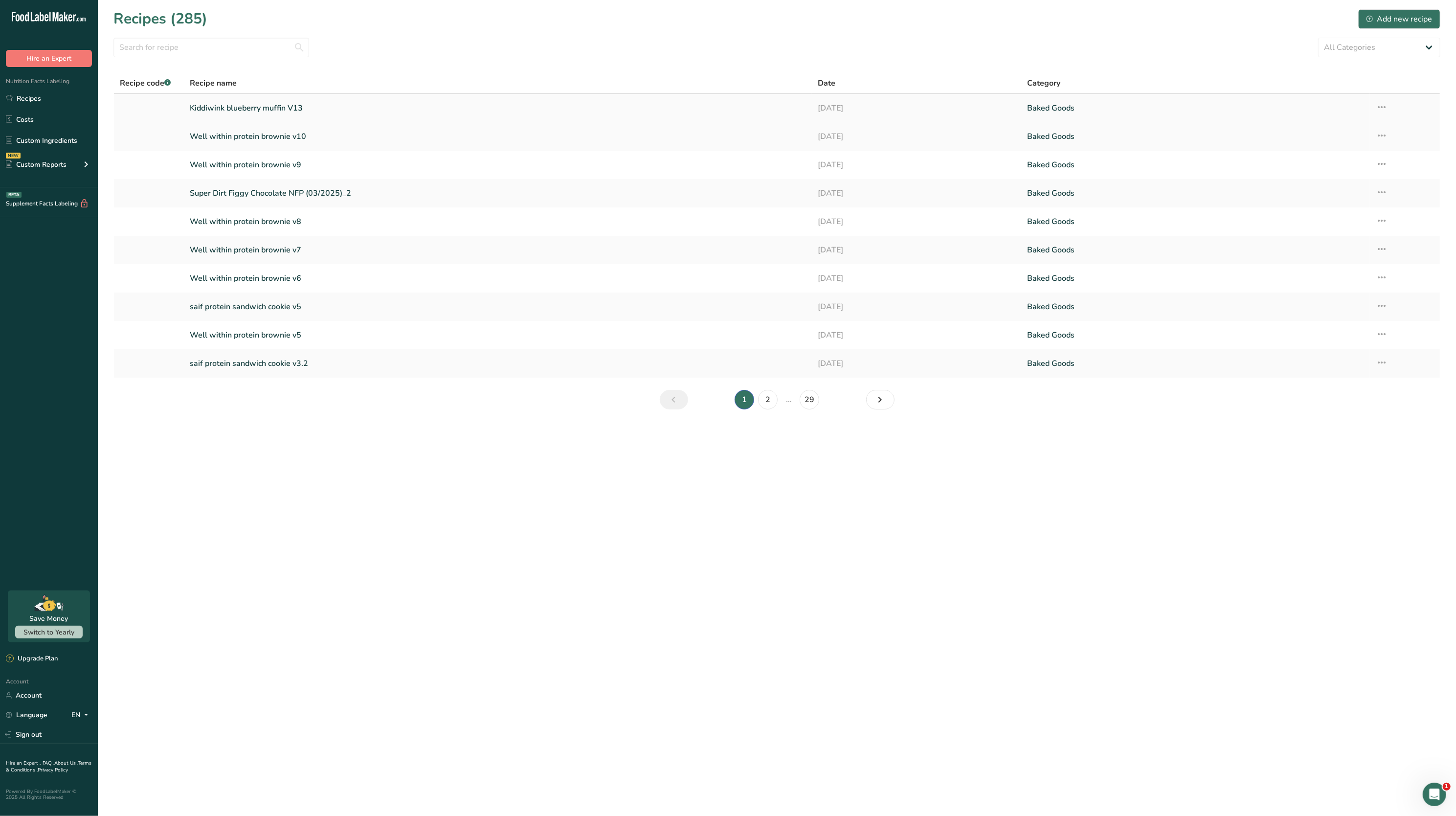
click at [267, 111] on link "Kiddiwink blueberry muffin V13" at bounding box center [498, 108] width 616 height 21
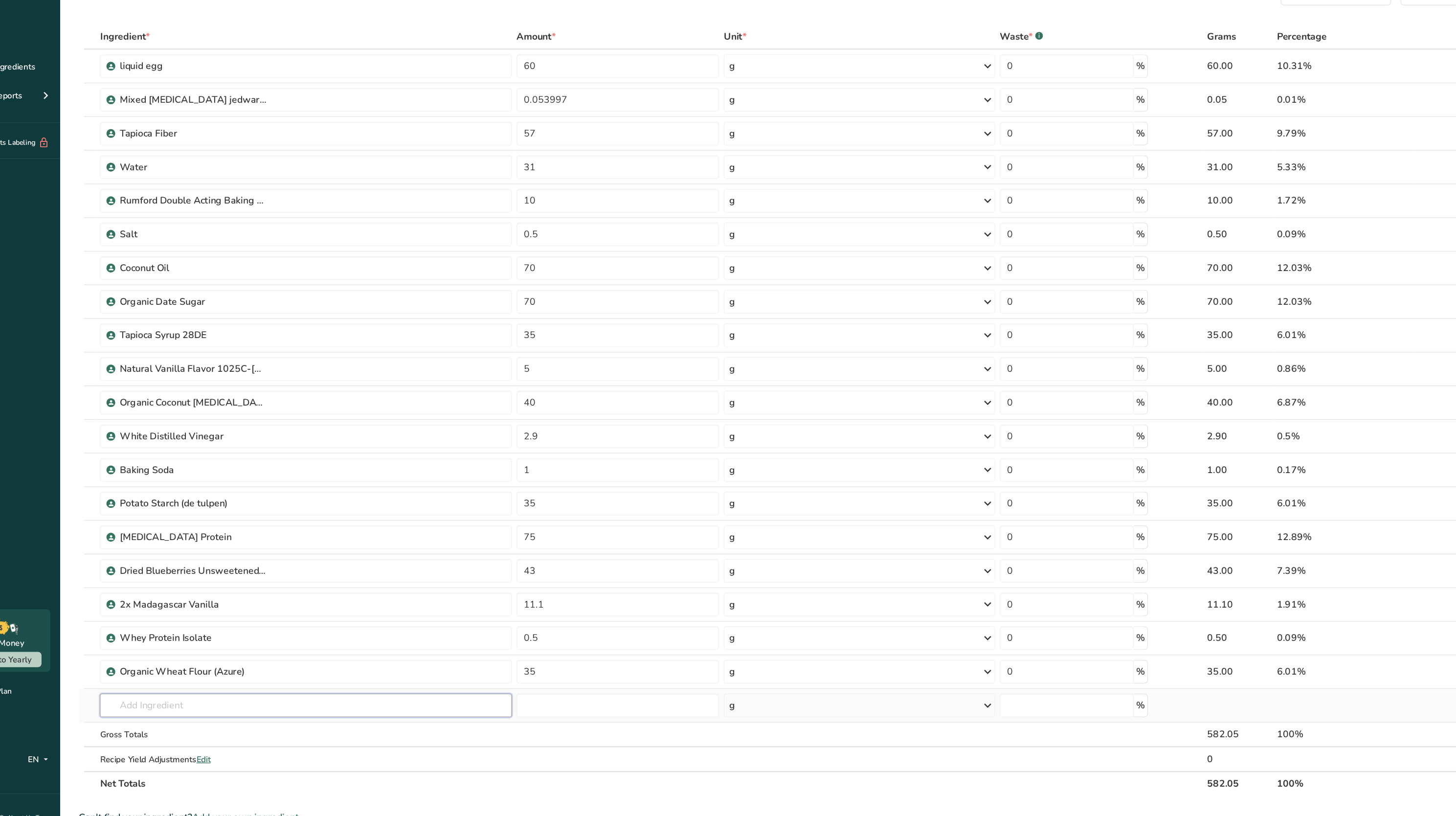
click at [223, 407] on input "text" at bounding box center [302, 670] width 342 height 19
type input "sunflower [MEDICAL_DATA] good"
click at [223, 407] on p "Sunflower [MEDICAL_DATA] Powder good" at bounding box center [211, 690] width 144 height 10
type input "Sunflower [MEDICAL_DATA] Powder good"
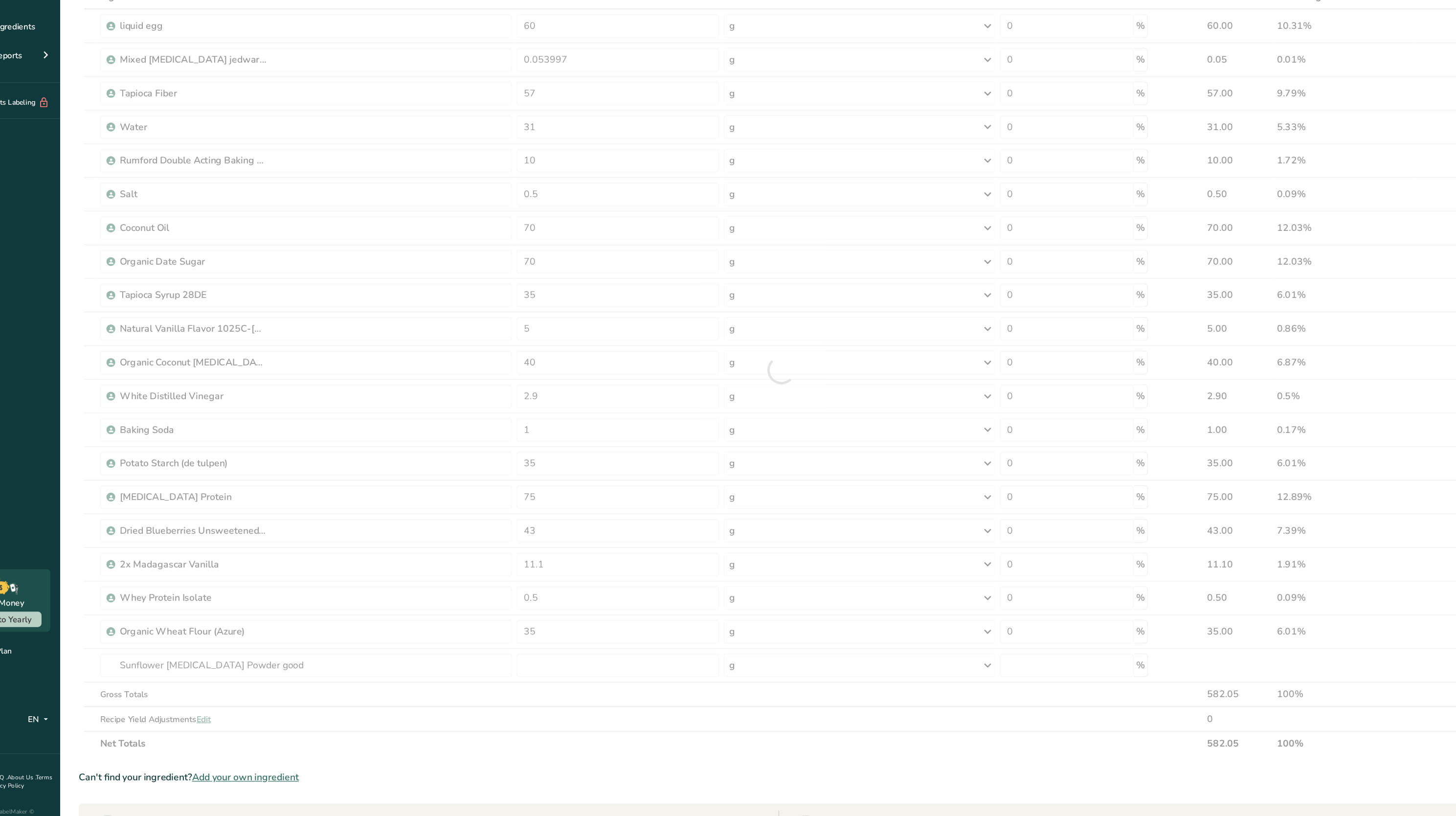
type input "0"
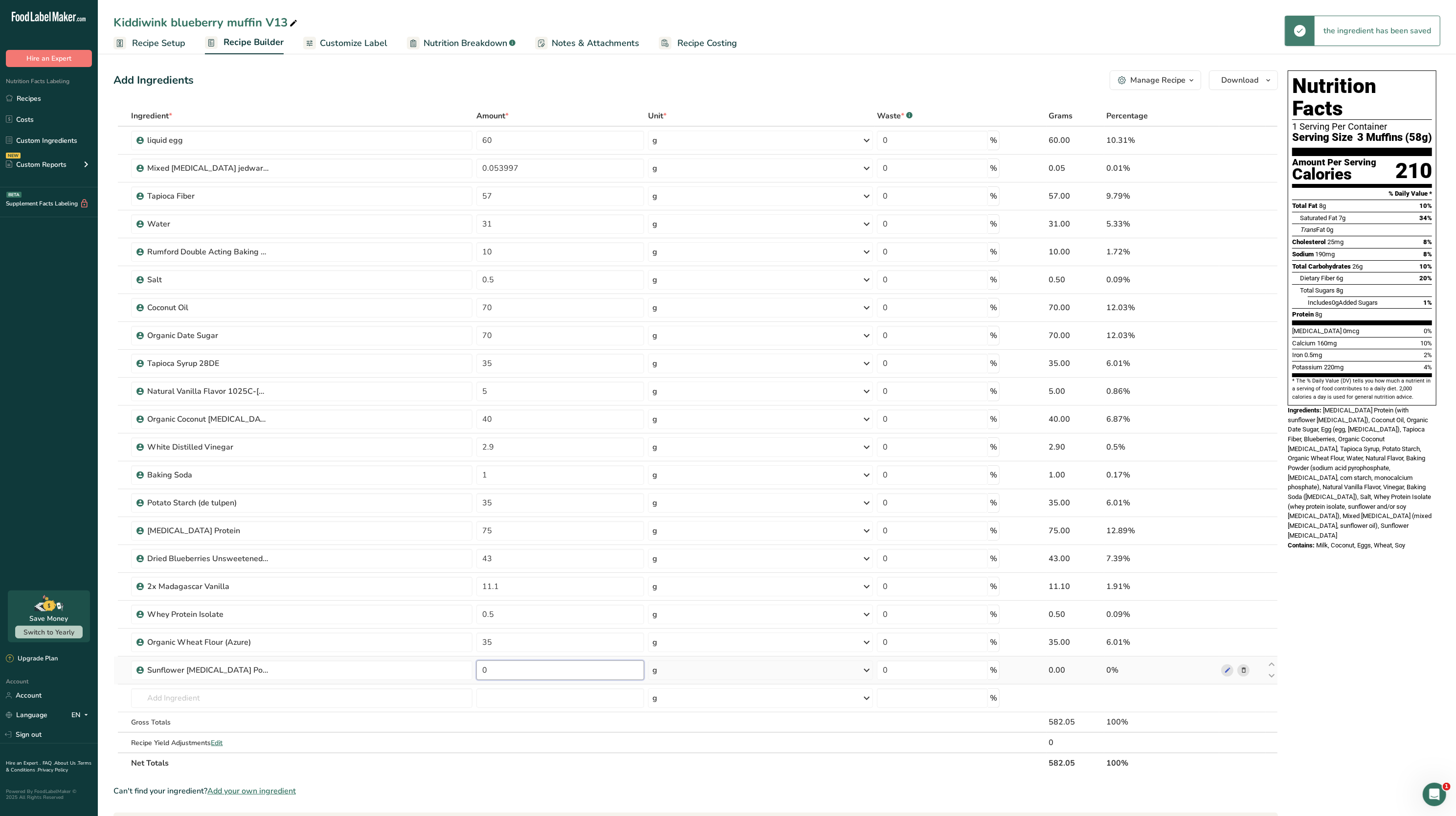
click at [543, 407] on input "0" at bounding box center [560, 670] width 168 height 19
click at [728, 407] on div "Ingredient * Amount * Unit * Waste * .a-a{fill:#347362;}.b-a{fill:#fff;} Grams …" at bounding box center [696, 439] width 1165 height 668
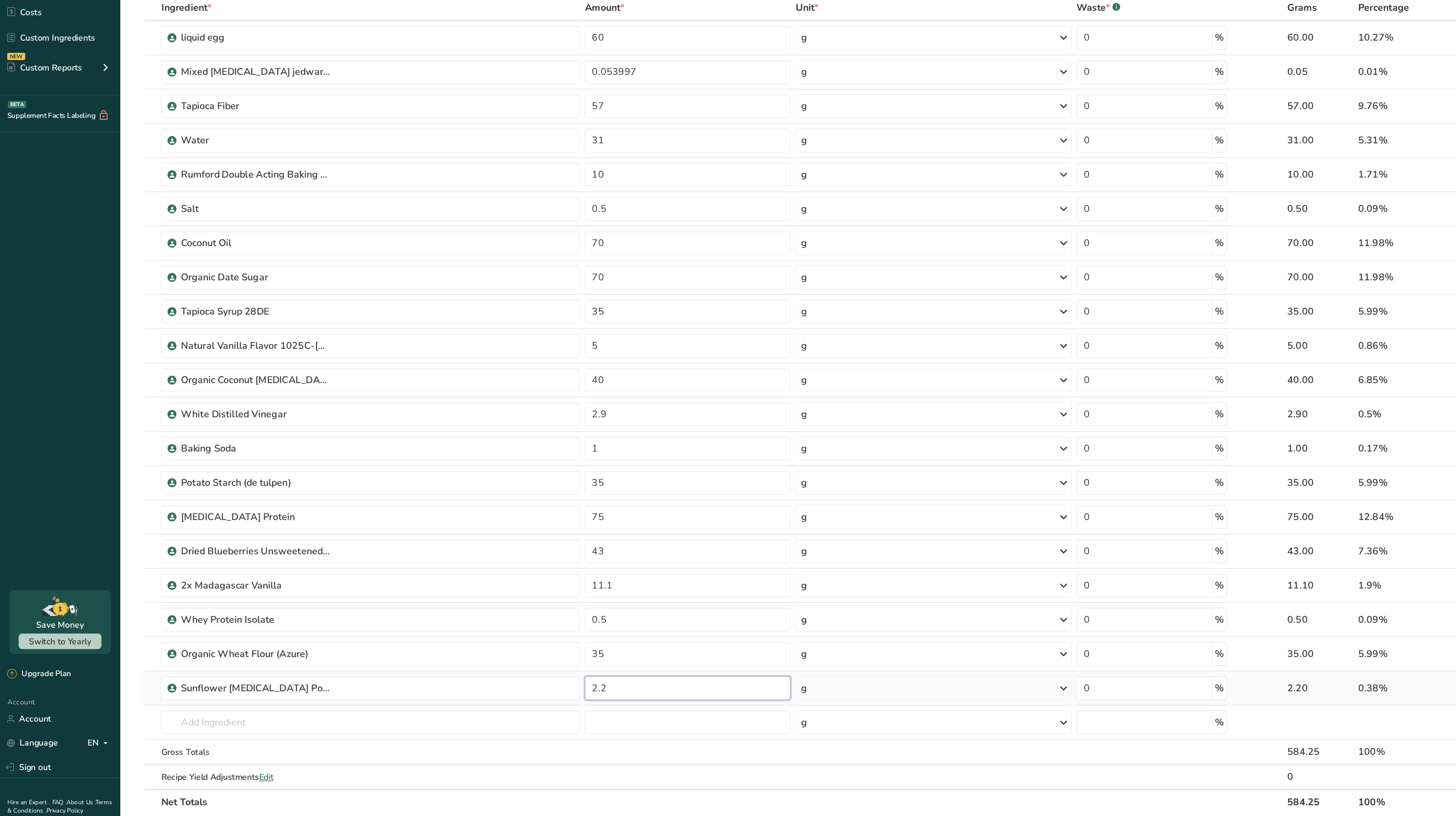
click at [528, 407] on input "2.2" at bounding box center [560, 670] width 168 height 19
type input "2"
type input "4"
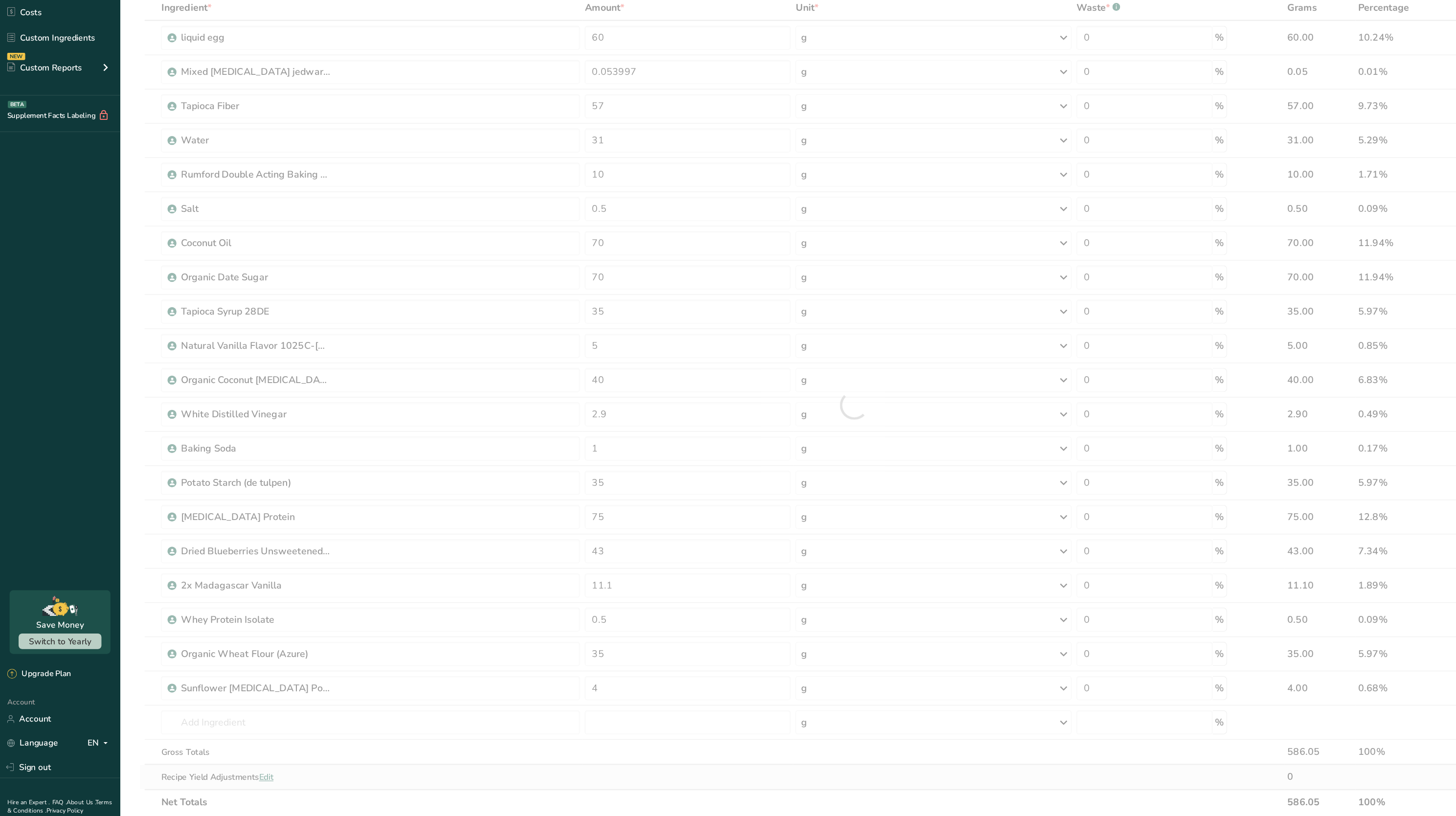
click at [560, 407] on div "Ingredient * Amount * Unit * Waste * .a-a{fill:#347362;}.b-a{fill:#fff;} Grams …" at bounding box center [696, 439] width 1165 height 668
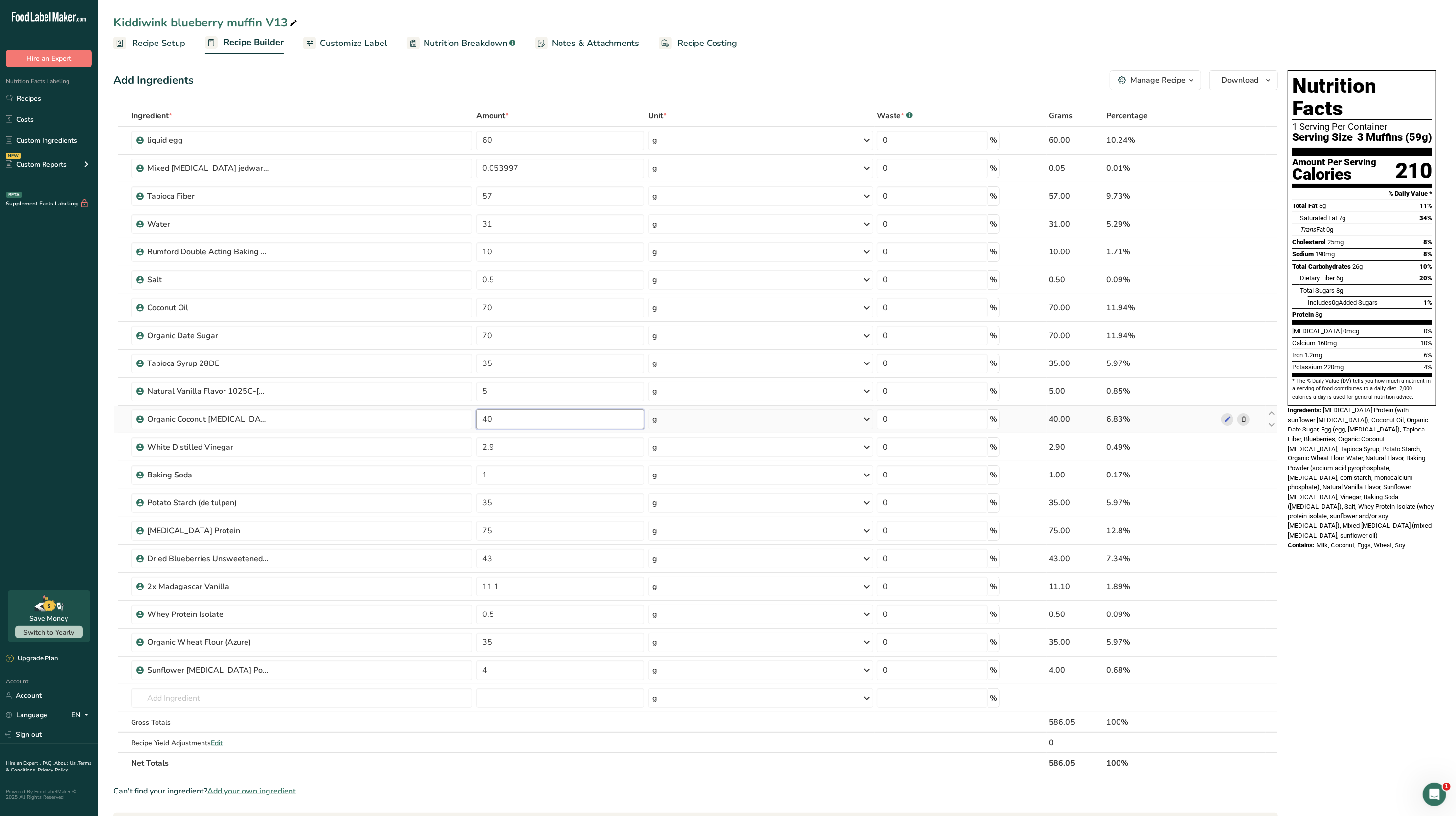
click at [499, 407] on input "40" at bounding box center [560, 419] width 168 height 19
type input "4"
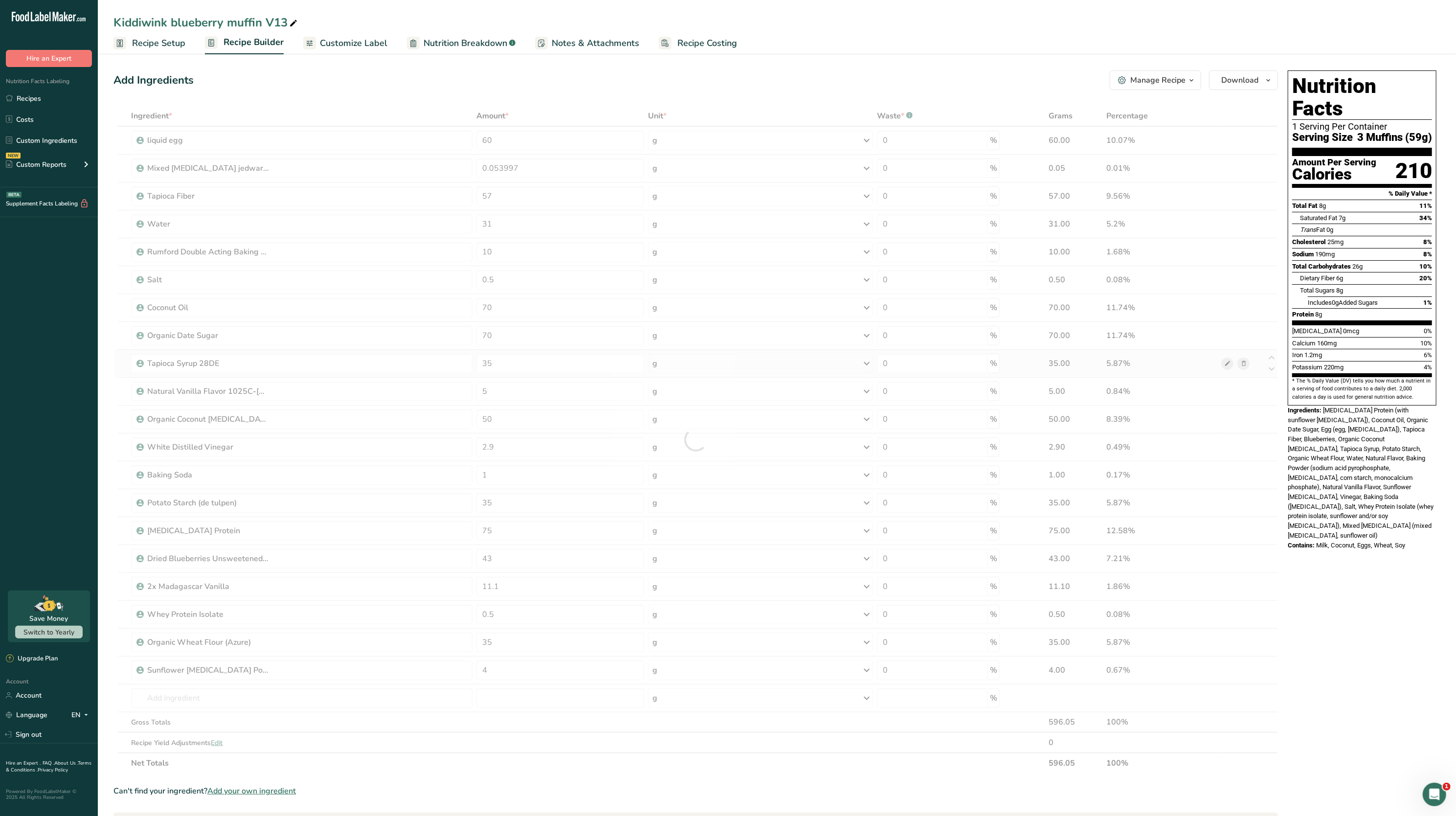
click at [728, 363] on div "Ingredient * Amount * Unit * Waste * .a-a{fill:#347362;}.b-a{fill:#fff;} Grams …" at bounding box center [696, 439] width 1165 height 668
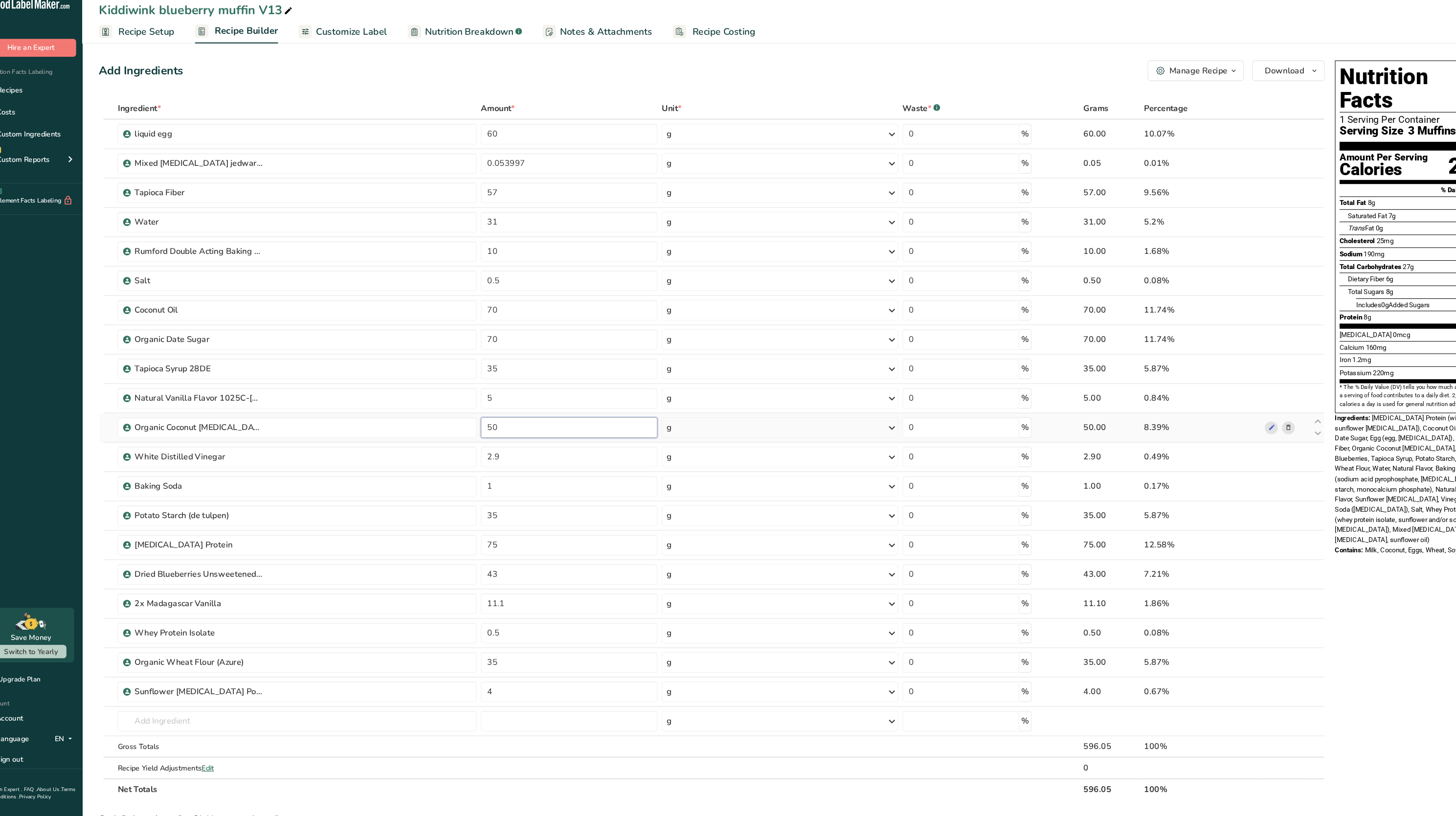
click at [568, 407] on input "50" at bounding box center [560, 419] width 168 height 19
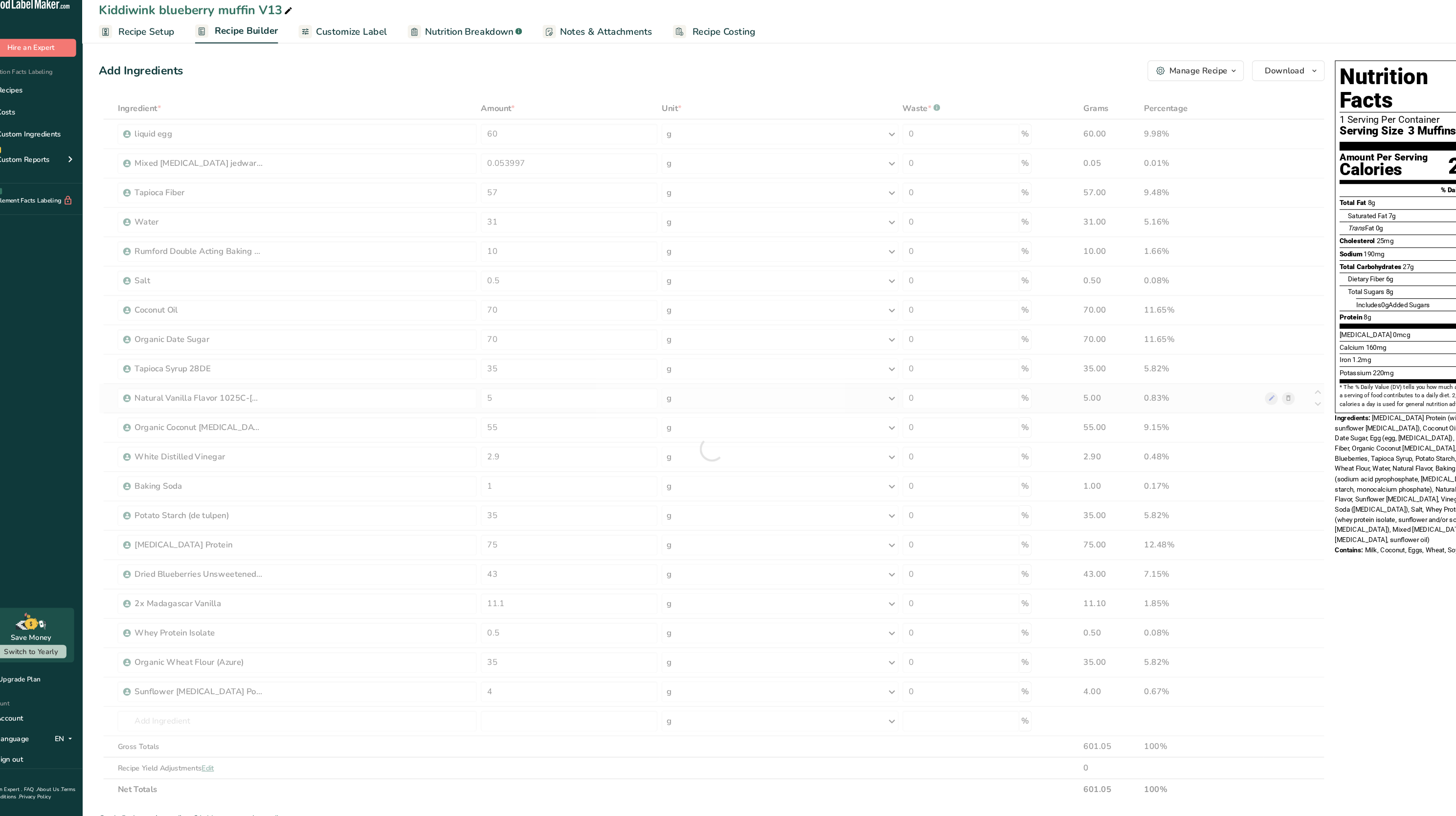
click at [728, 381] on div "Ingredient * Amount * Unit * Waste * .a-a{fill:#347362;}.b-a{fill:#fff;} Grams …" at bounding box center [696, 439] width 1165 height 668
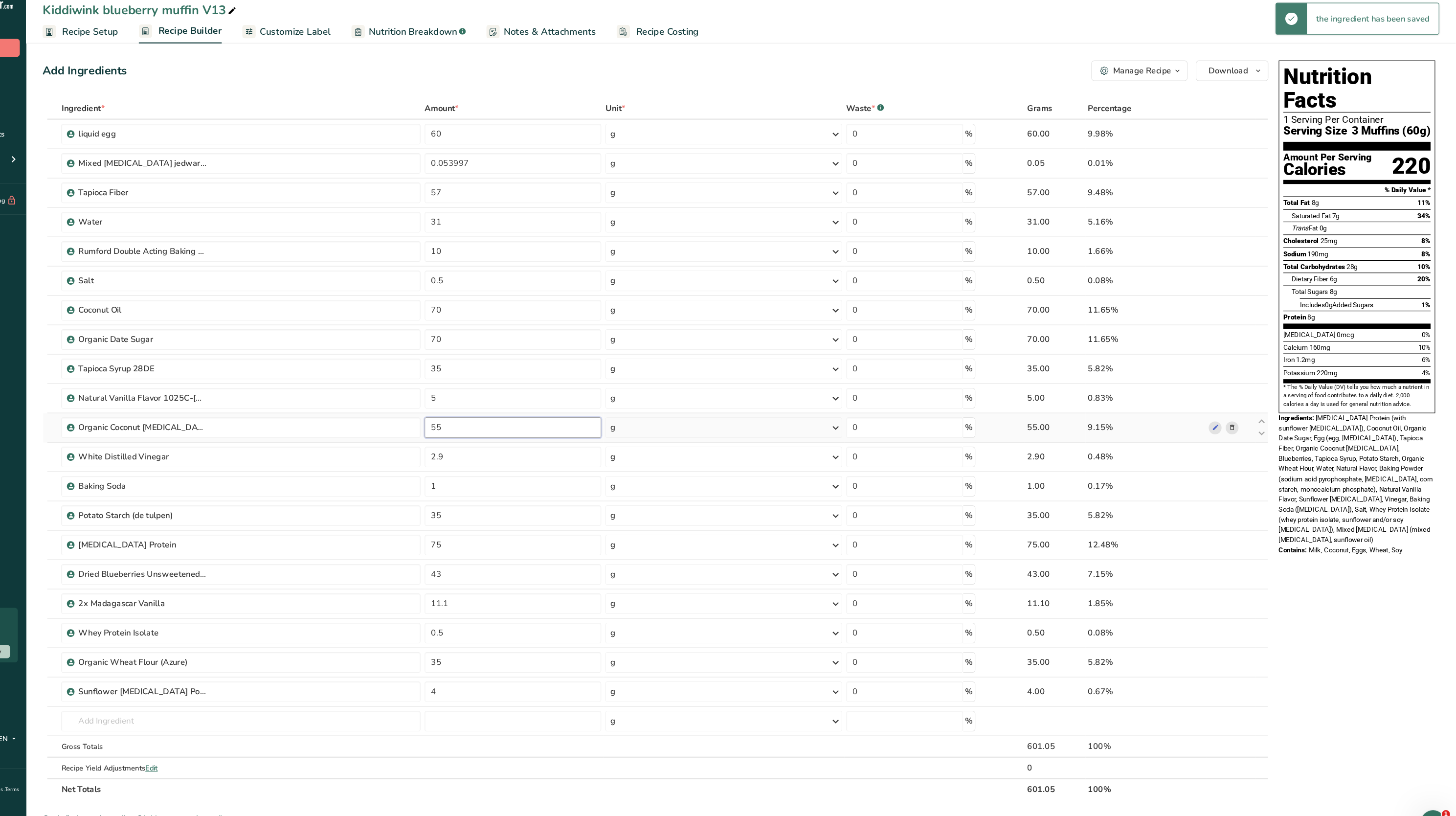
click at [570, 407] on input "55" at bounding box center [560, 419] width 168 height 19
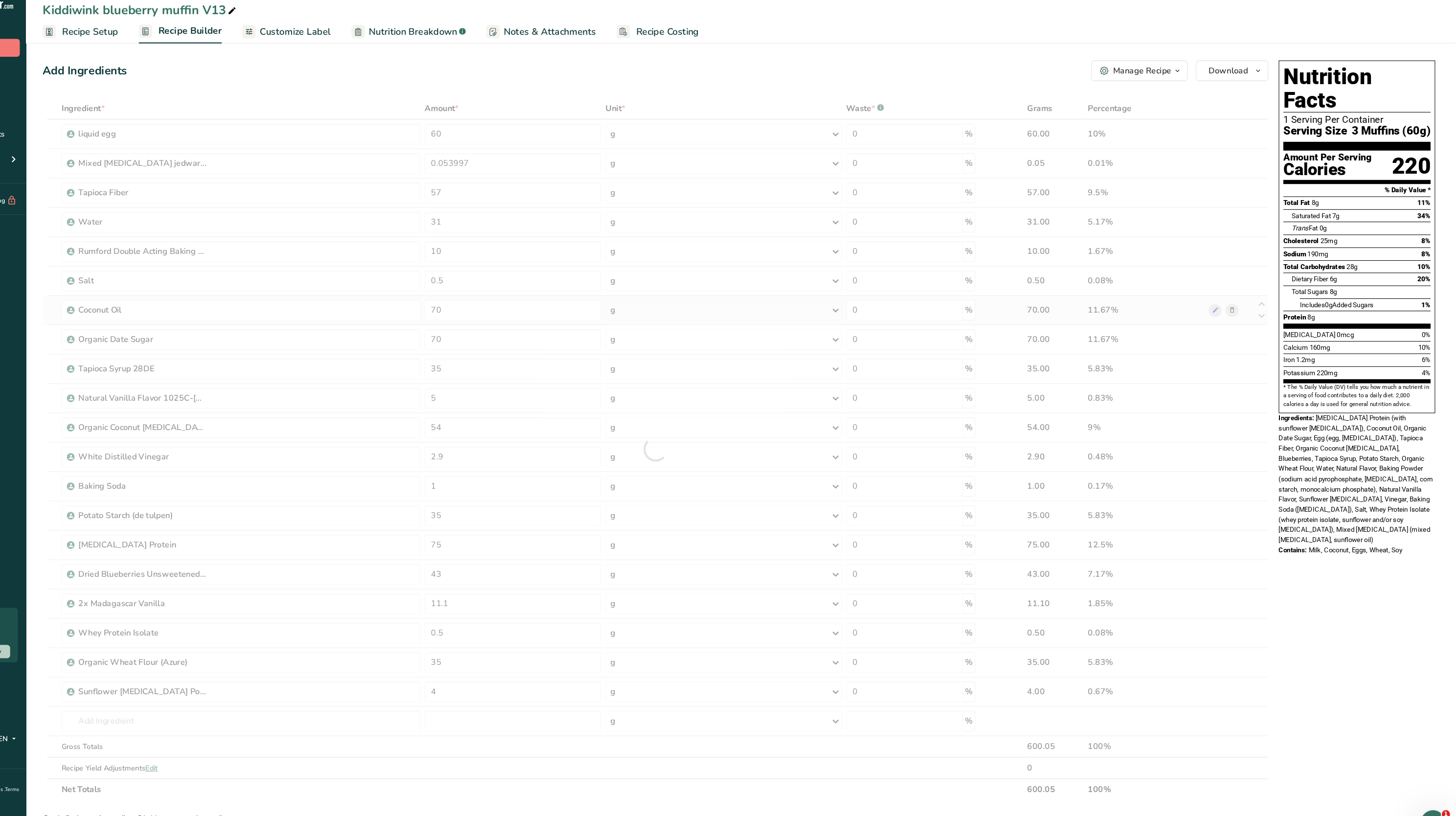
click at [728, 315] on div "Ingredient * Amount * Unit * Waste * .a-a{fill:#347362;}.b-a{fill:#fff;} Grams …" at bounding box center [696, 439] width 1165 height 668
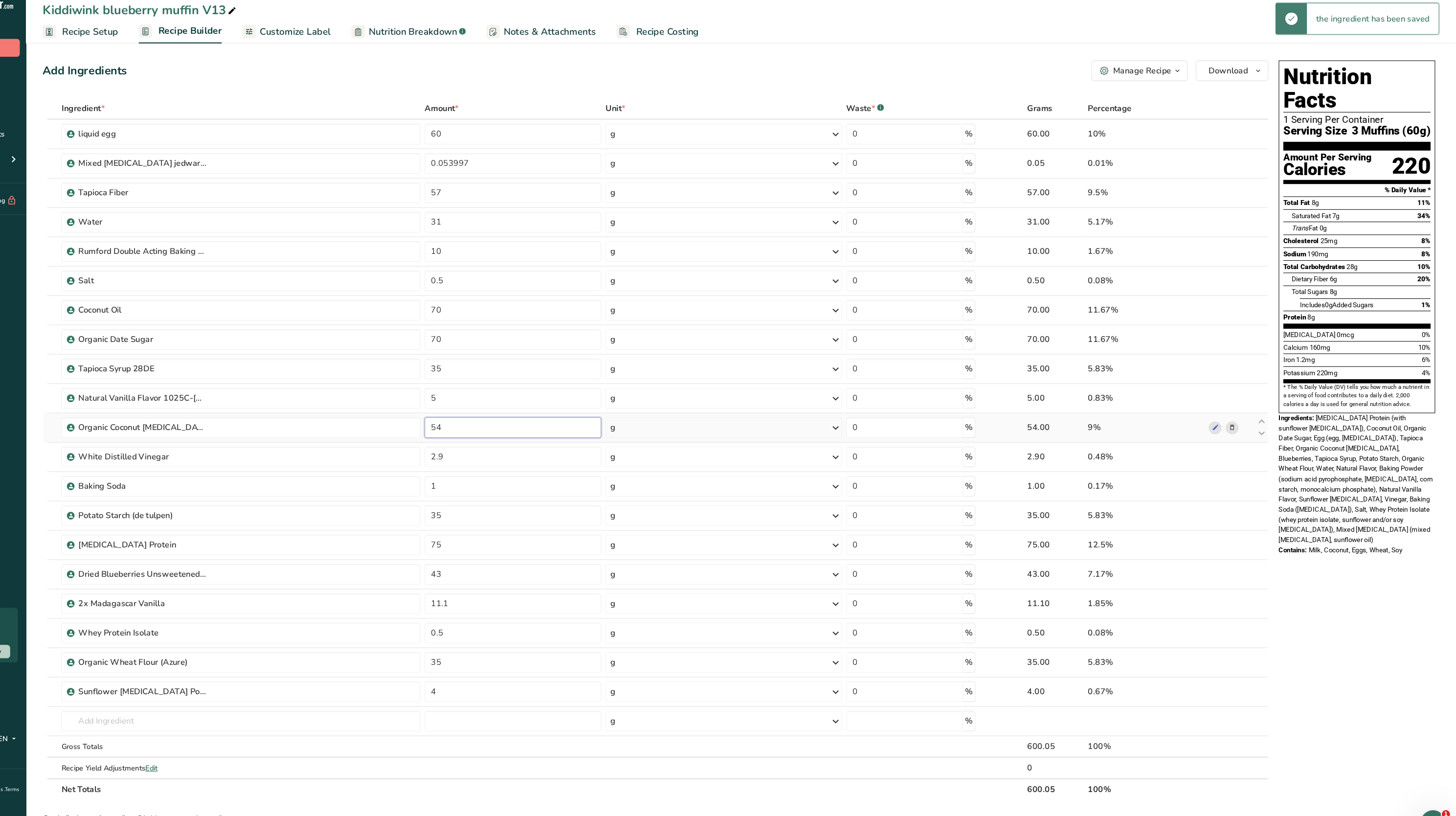
click at [546, 407] on input "54" at bounding box center [560, 419] width 168 height 19
type input "52"
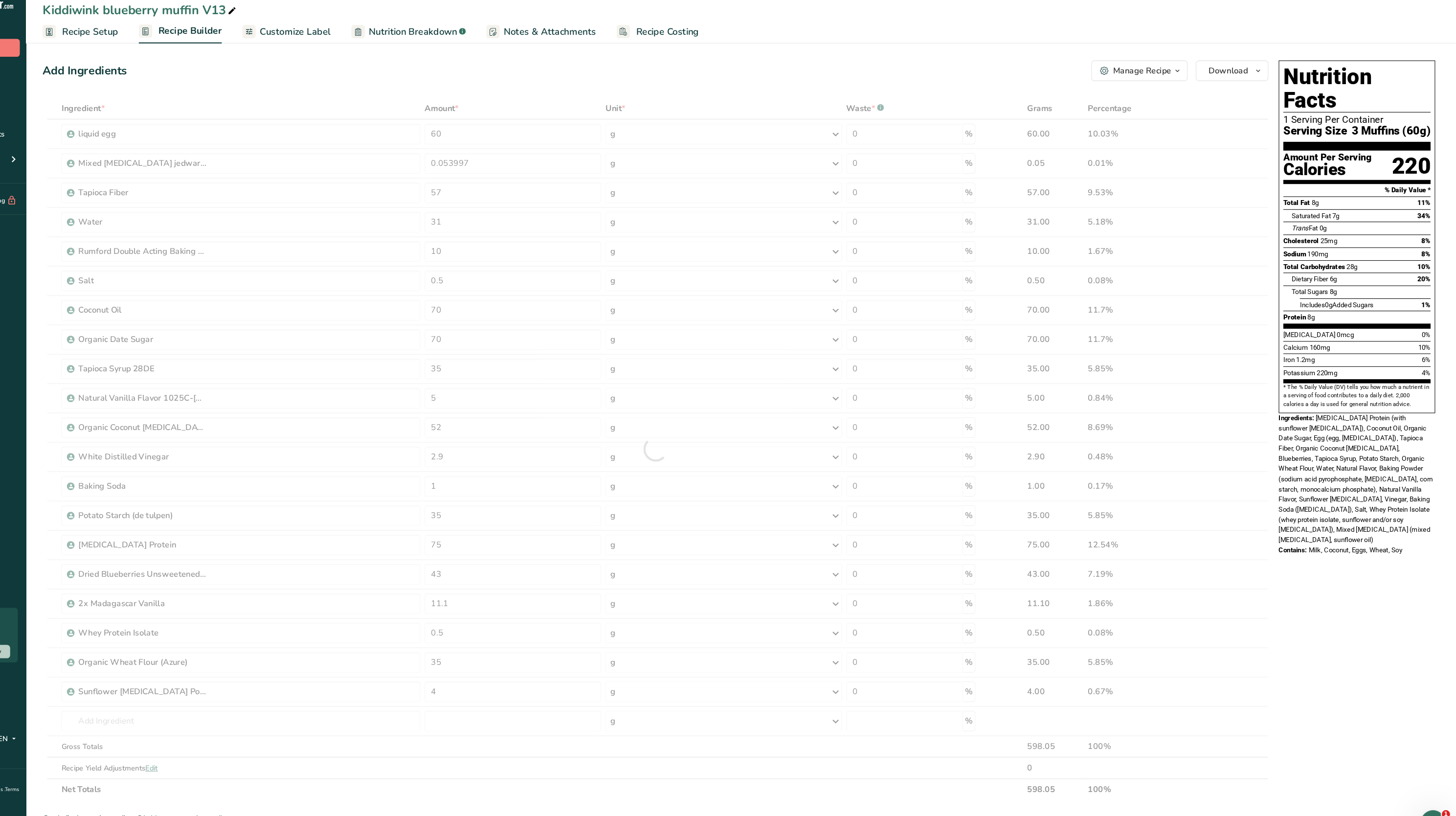
click at [728, 407] on div "Nutrition Facts 1 Serving Per Container Serving Size 3 Muffins (60g) Amount Per…" at bounding box center [1362, 305] width 157 height 478
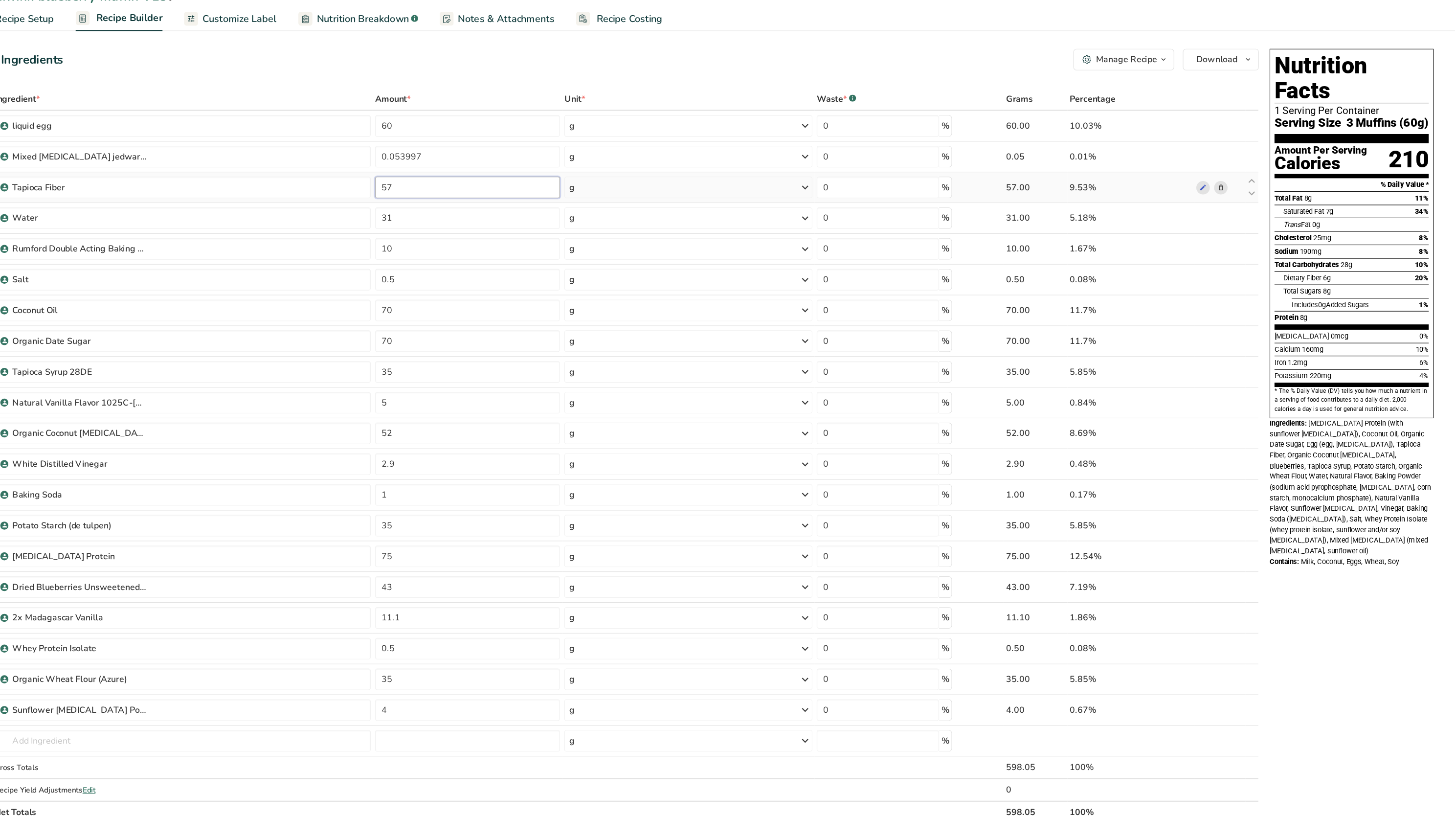
click at [541, 197] on input "57" at bounding box center [560, 196] width 168 height 19
type input "5"
type input "60"
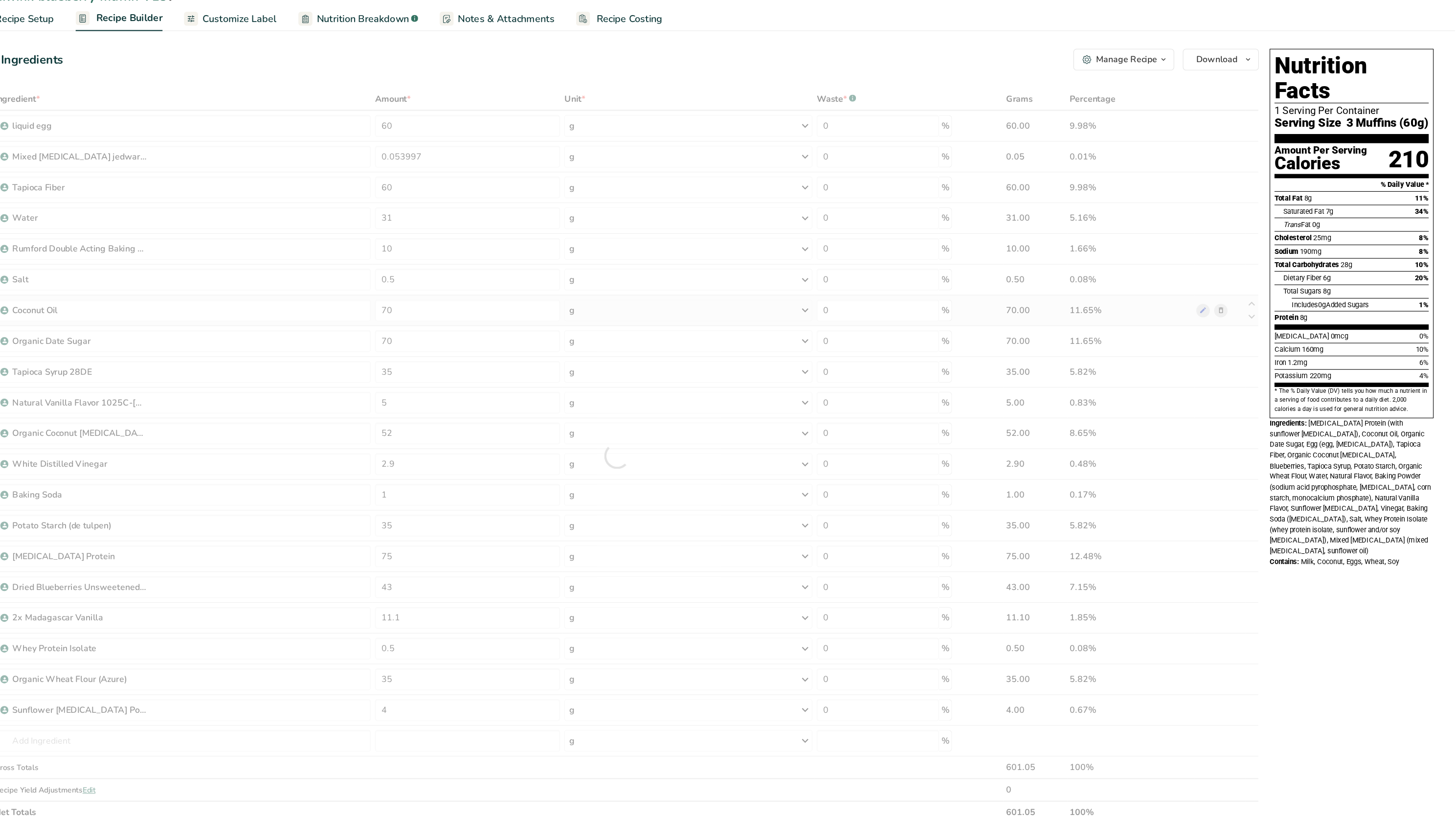
click at [728, 294] on div "Ingredient * Amount * Unit * Waste * .a-a{fill:#347362;}.b-a{fill:#fff;} Grams …" at bounding box center [696, 439] width 1165 height 668
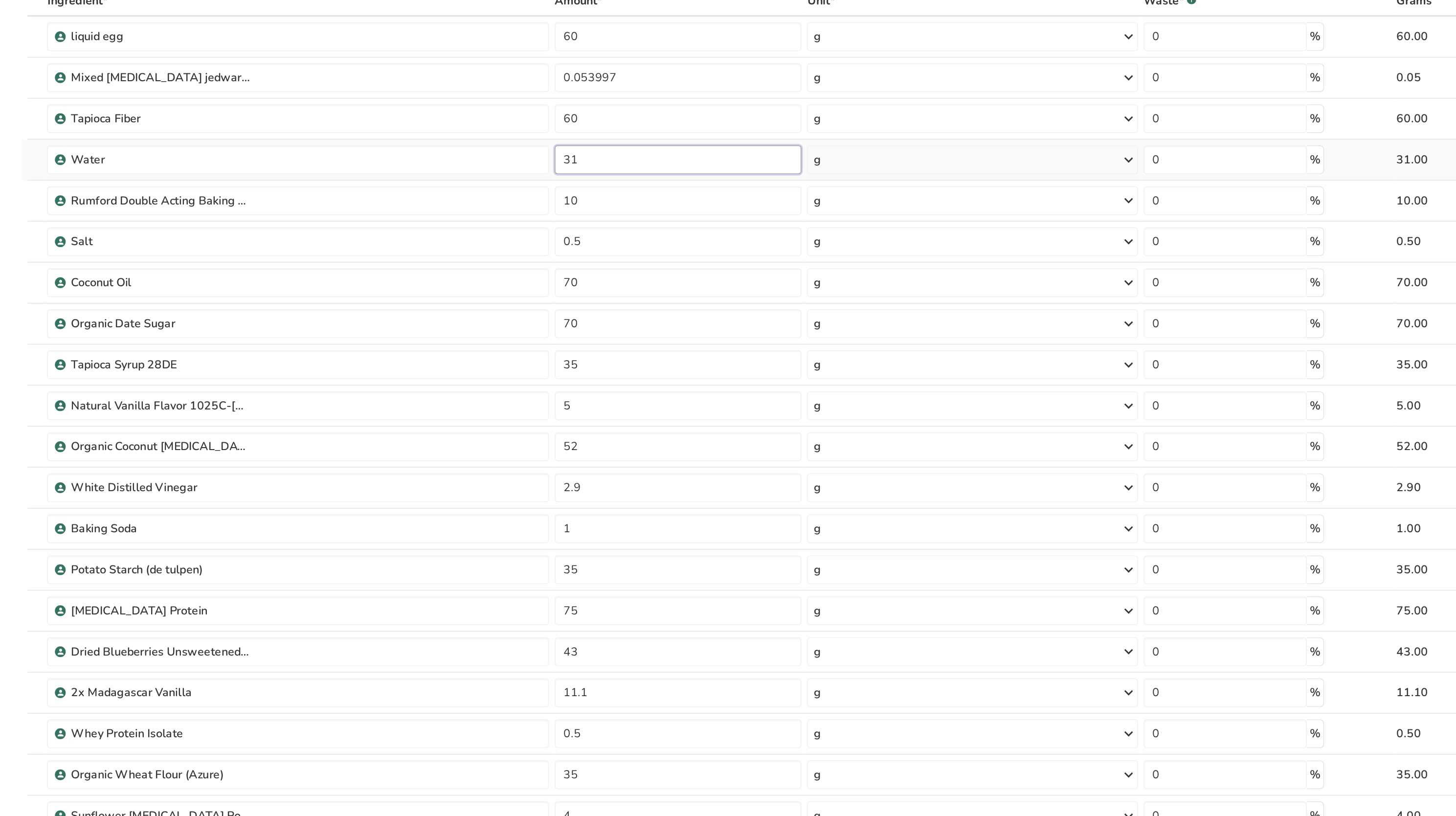
click at [509, 221] on input "31" at bounding box center [560, 224] width 168 height 19
type input "3"
type input "40"
click at [444, 244] on div "Ingredient * Amount * Unit * Waste * .a-a{fill:#347362;}.b-a{fill:#fff;} Grams …" at bounding box center [696, 439] width 1165 height 668
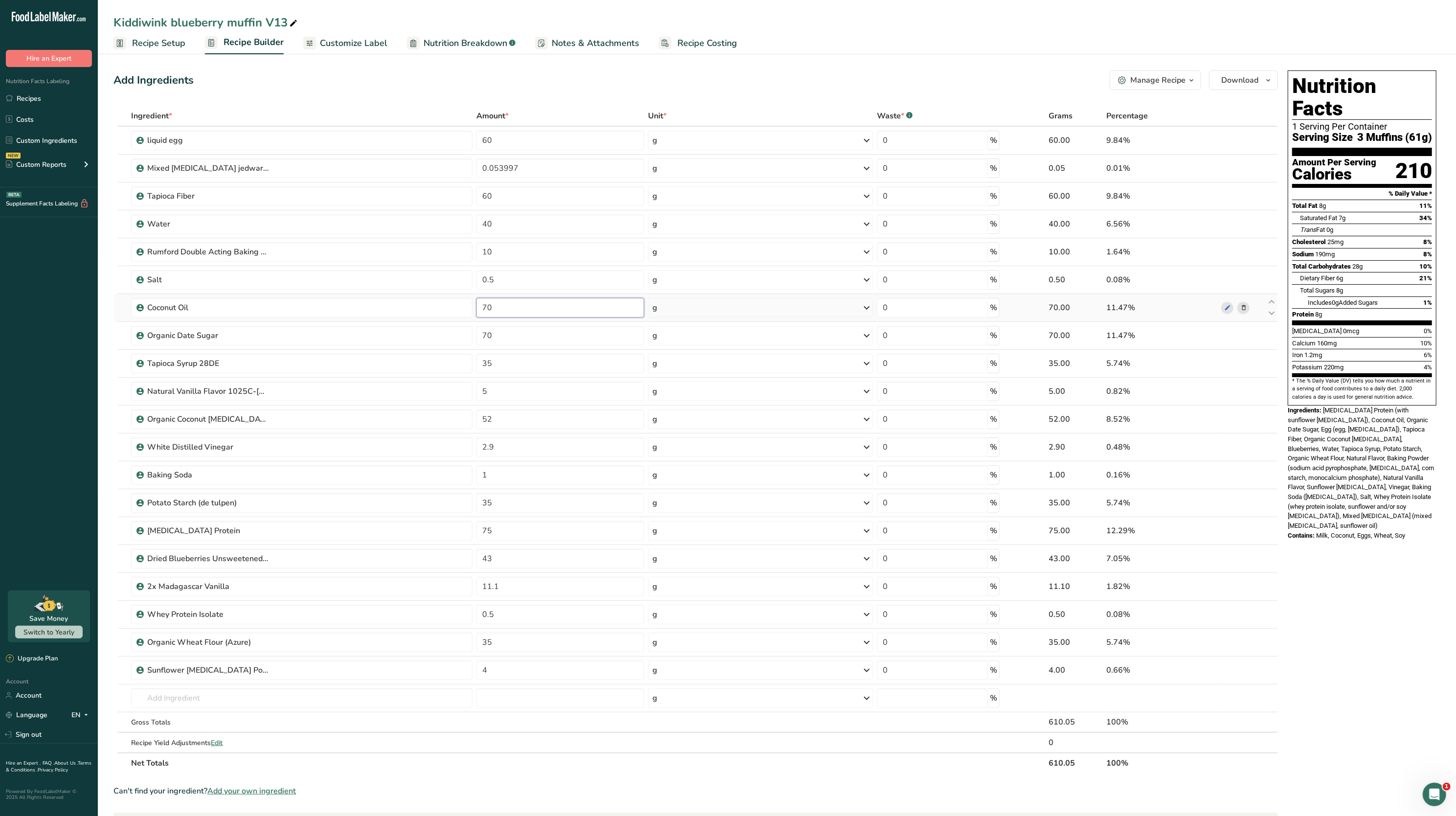
click at [516, 310] on input "70" at bounding box center [560, 308] width 168 height 19
click at [728, 377] on section "* The % Daily Value (DV) tells you how much a nutrient in a serving of food con…" at bounding box center [1362, 389] width 140 height 24
click at [503, 312] on input "75" at bounding box center [560, 308] width 168 height 19
type input "70"
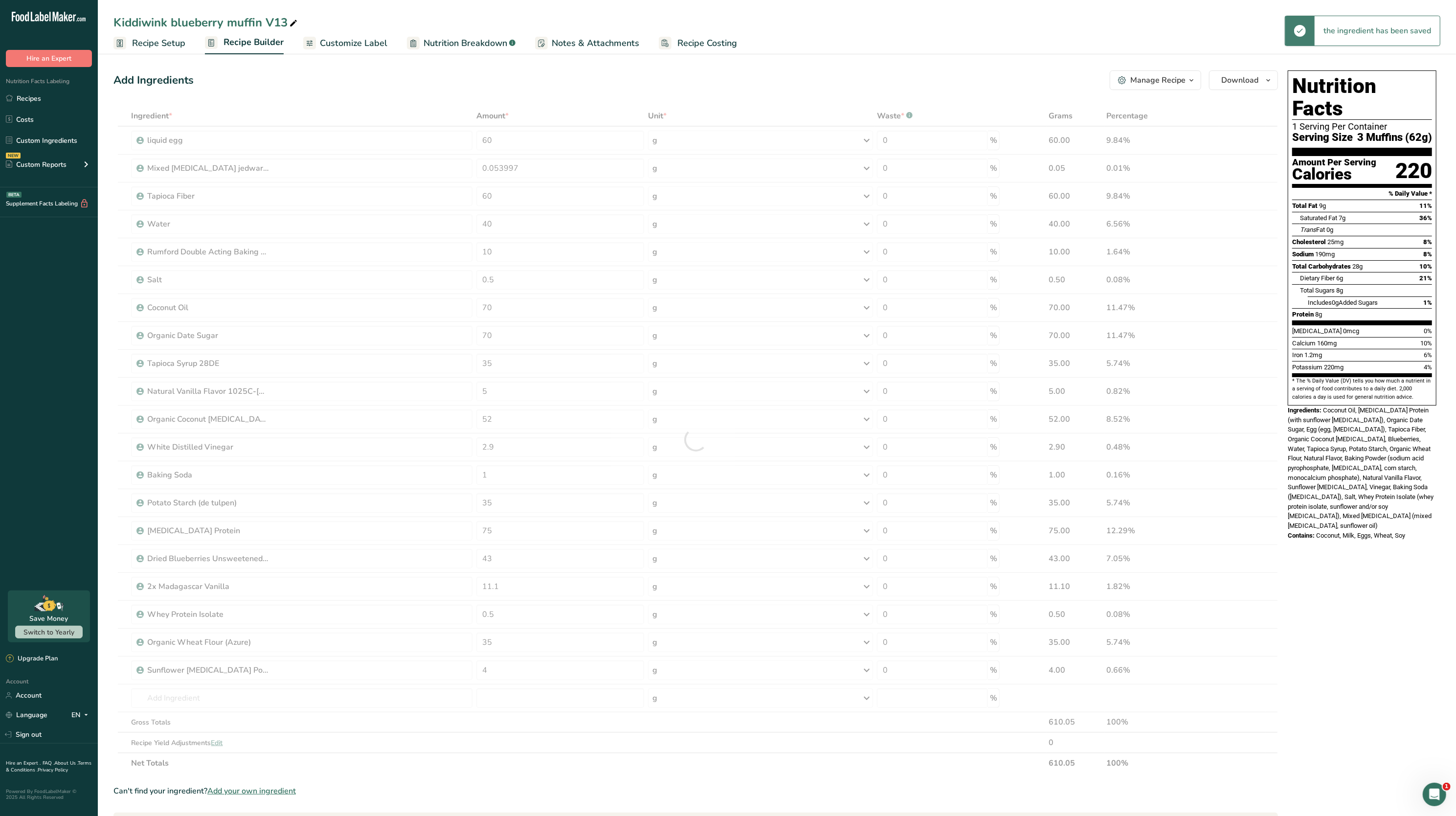
click at [728, 339] on span "10%" at bounding box center [1426, 343] width 12 height 7
